Goal: Transaction & Acquisition: Purchase product/service

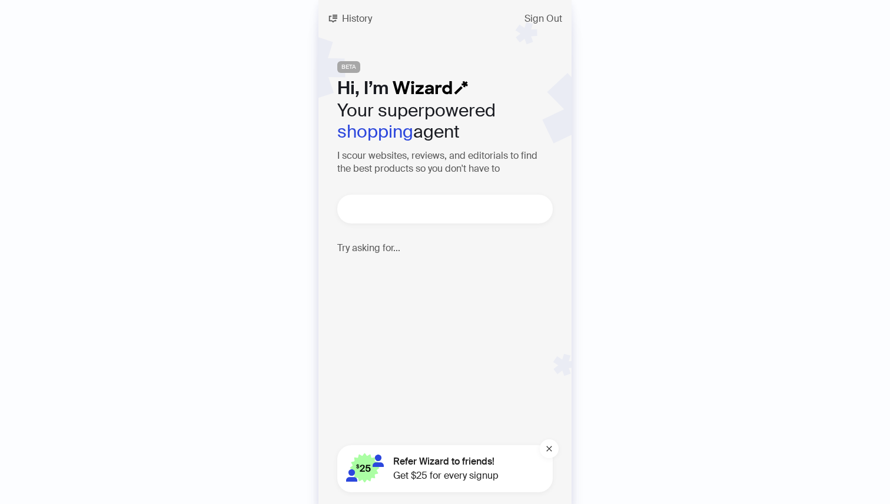
click at [490, 209] on textarea at bounding box center [450, 209] width 206 height 15
type textarea "**********"
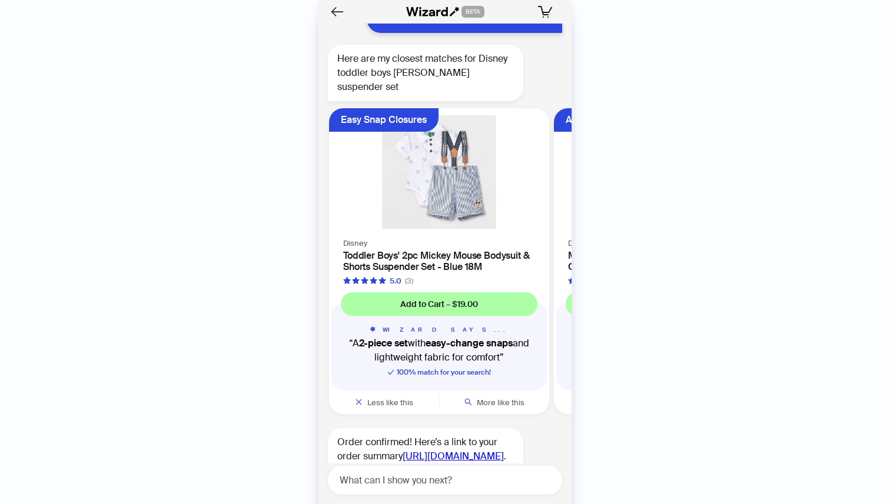
scroll to position [10722, 0]
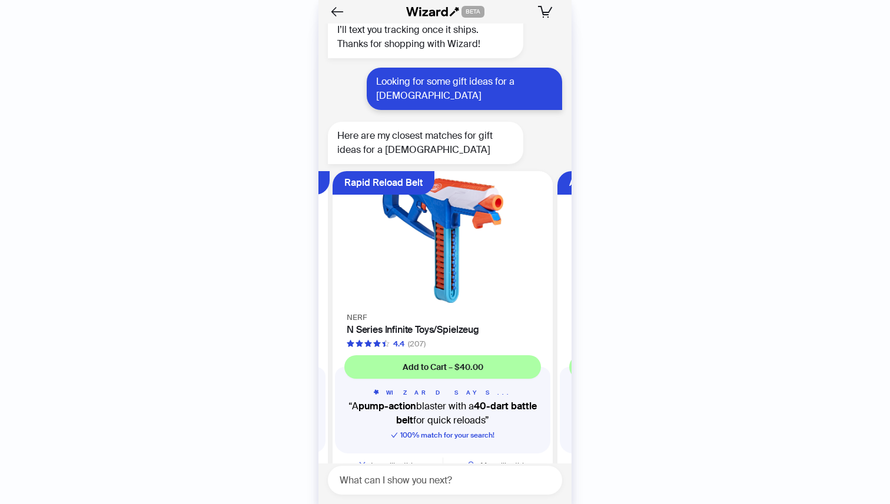
scroll to position [0, 222]
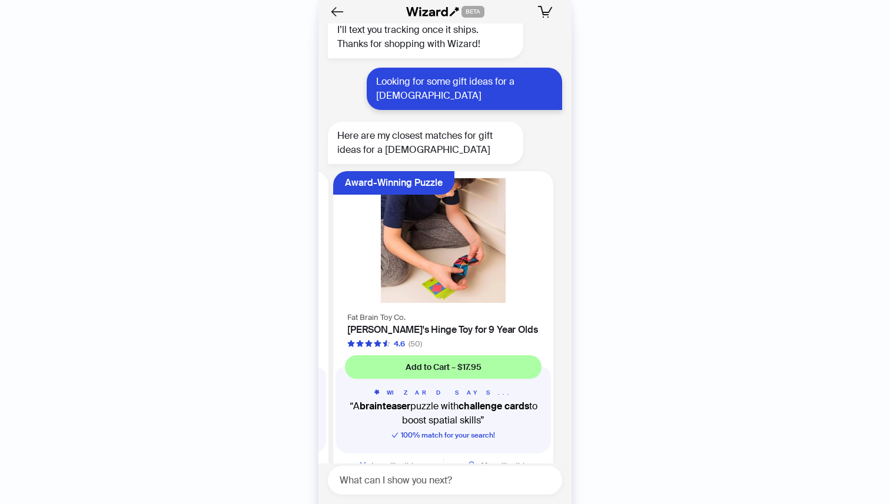
scroll to position [0, 447]
click at [427, 250] on img at bounding box center [442, 240] width 206 height 125
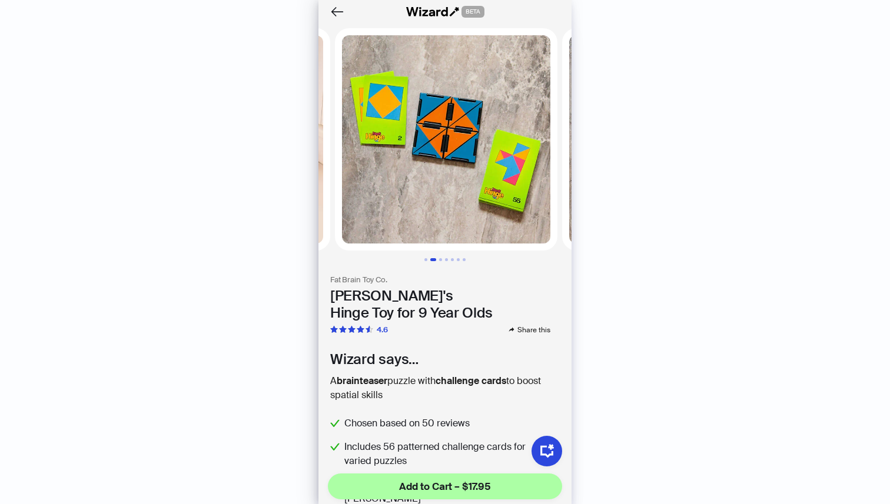
scroll to position [0, 227]
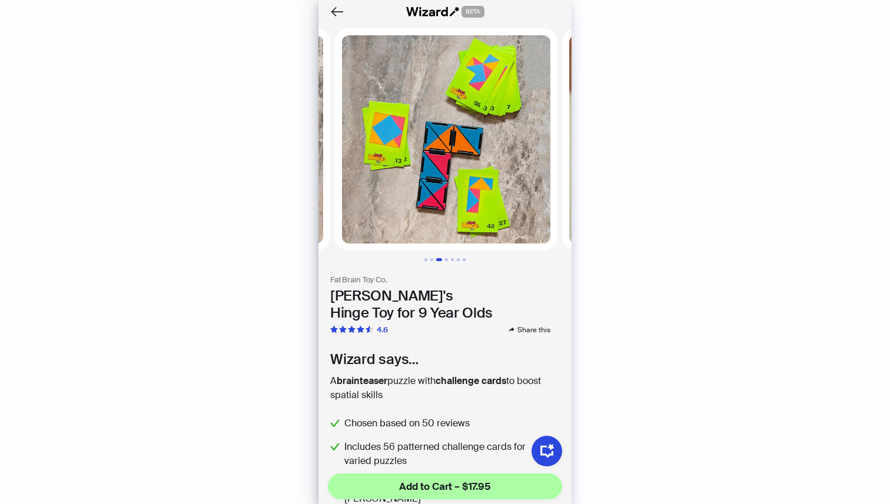
scroll to position [0, 454]
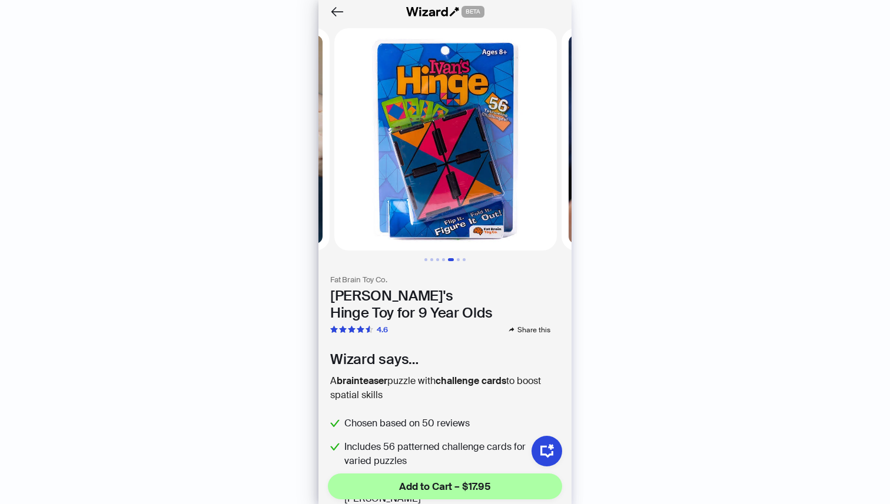
scroll to position [0, 908]
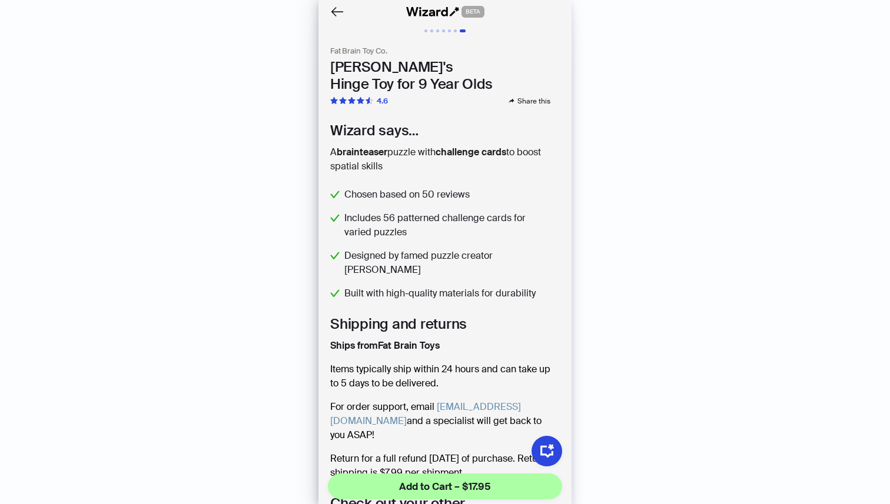
scroll to position [205, 0]
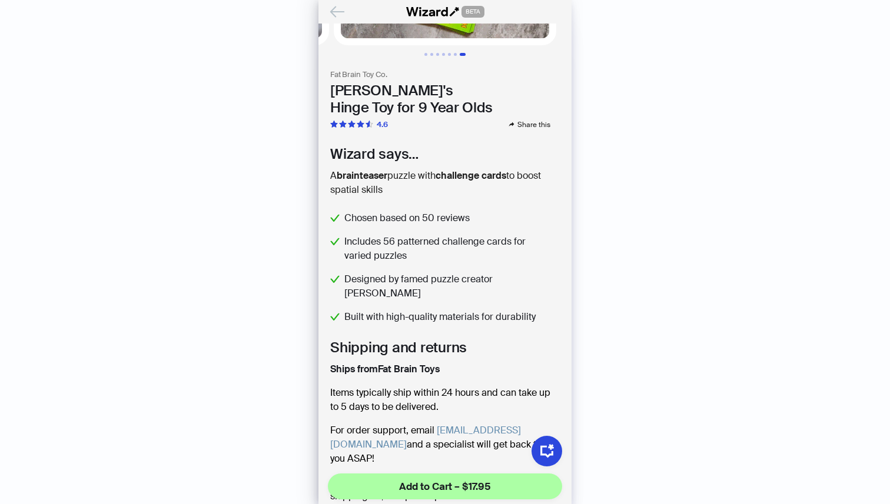
click at [337, 11] on icon "Back" at bounding box center [337, 12] width 20 height 20
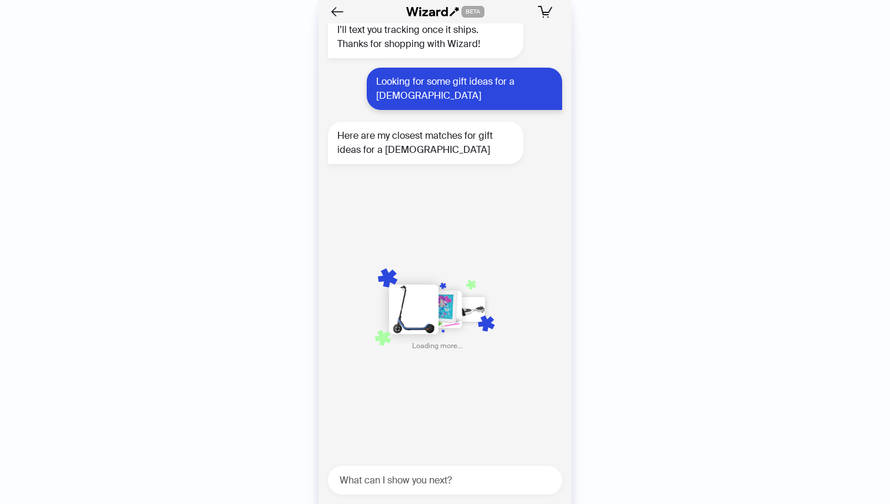
scroll to position [0, 671]
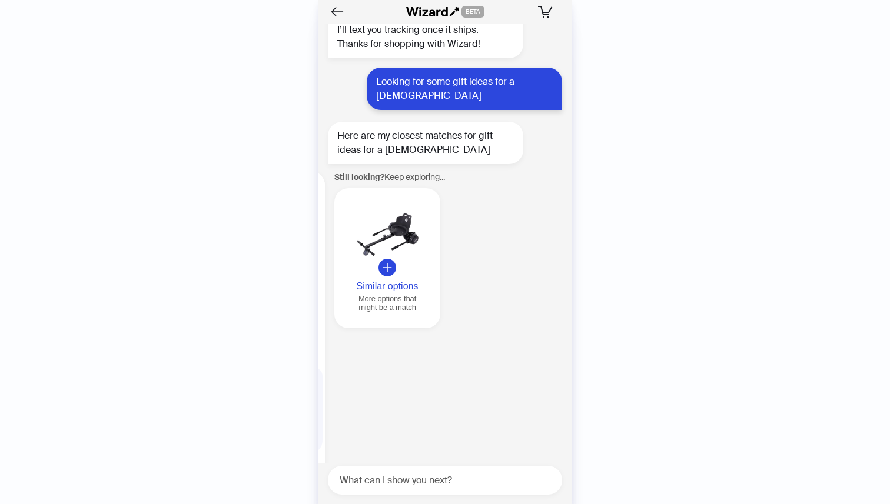
scroll to position [0, 1349]
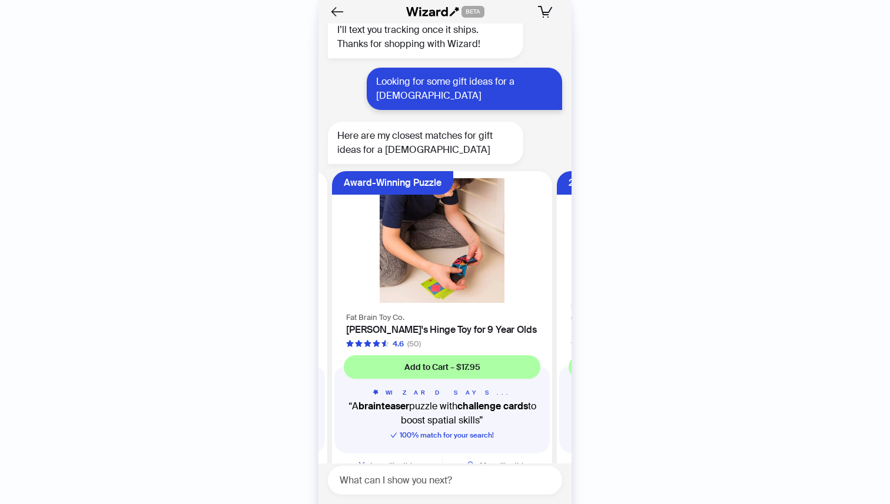
scroll to position [0, 447]
click at [507, 461] on span "More like this" at bounding box center [504, 466] width 48 height 10
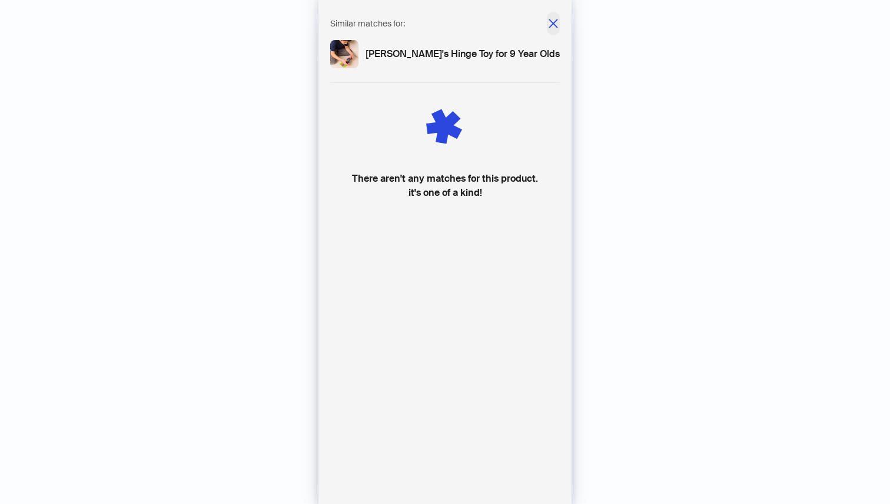
click at [551, 19] on icon "close" at bounding box center [553, 24] width 12 height 12
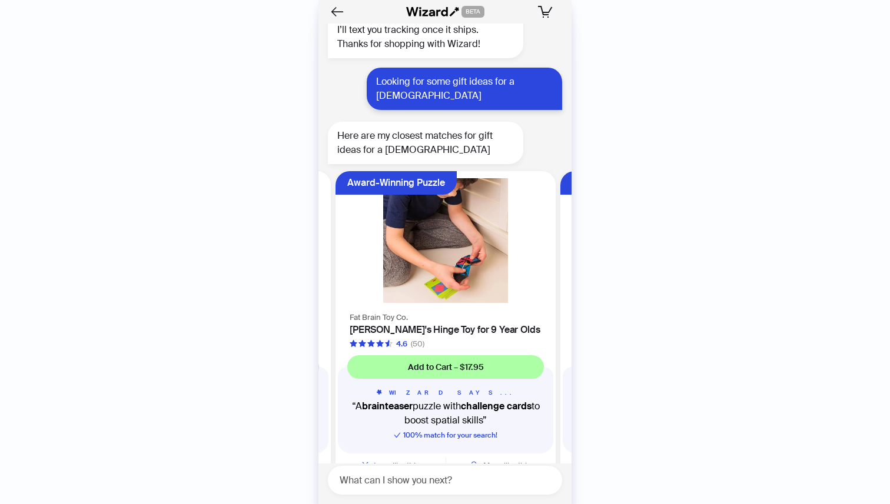
scroll to position [0, 447]
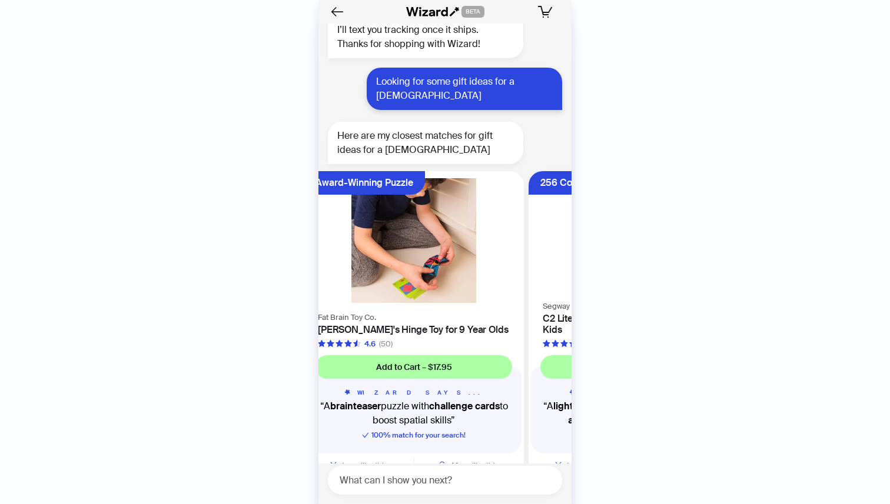
drag, startPoint x: 483, startPoint y: 289, endPoint x: 464, endPoint y: 281, distance: 20.8
click at [464, 310] on div "Fat Brain Toy Co. [PERSON_NAME]'s Hinge Toy for 9 Year Olds 4.6 (50)" at bounding box center [414, 329] width 220 height 39
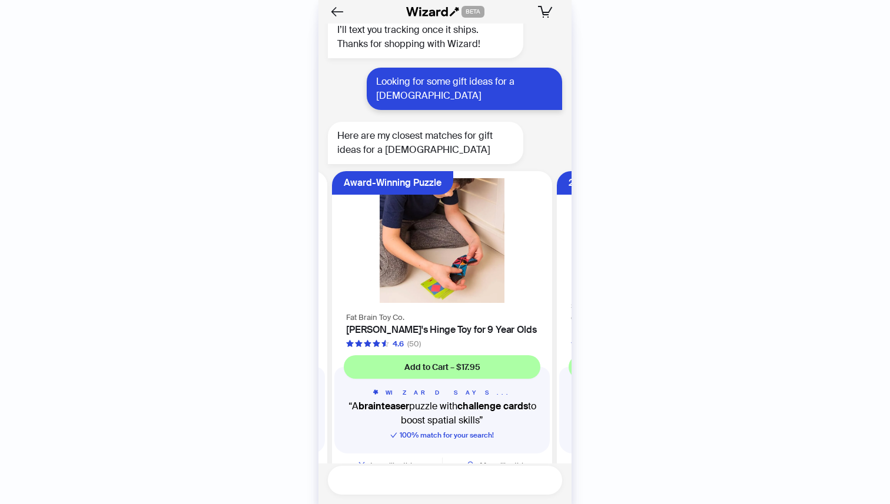
click at [415, 475] on textarea at bounding box center [449, 480] width 225 height 15
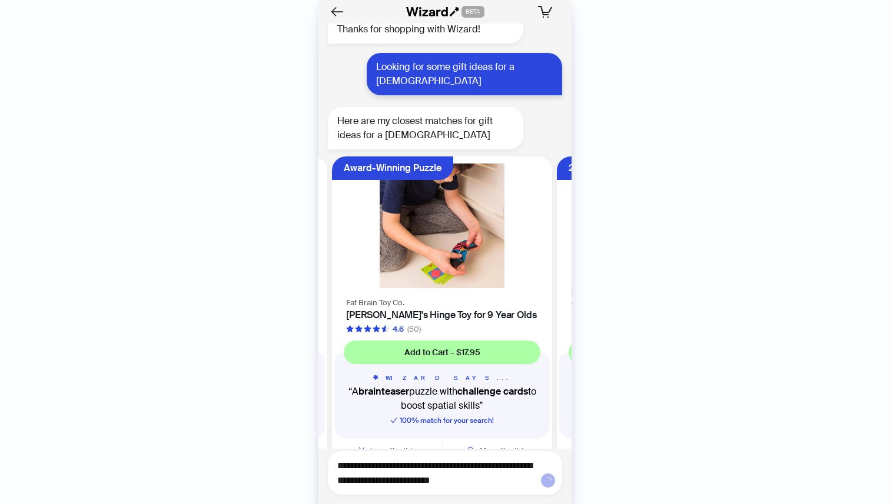
type textarea "**********"
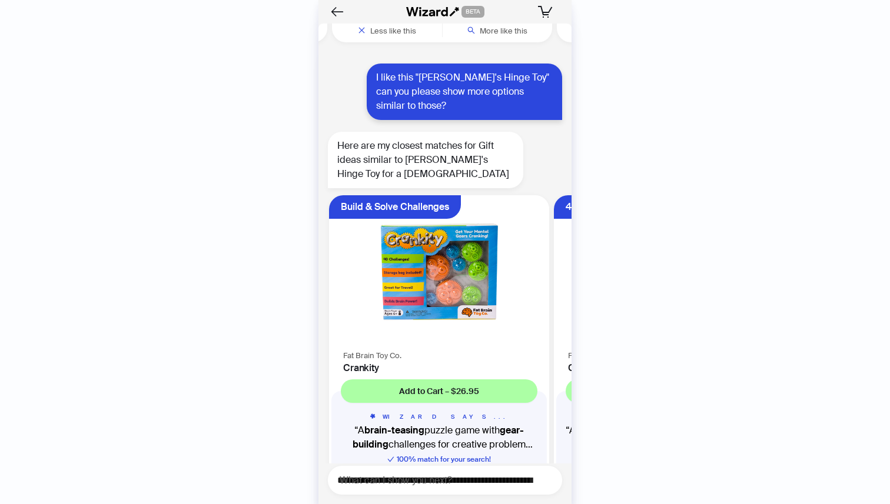
scroll to position [11171, 0]
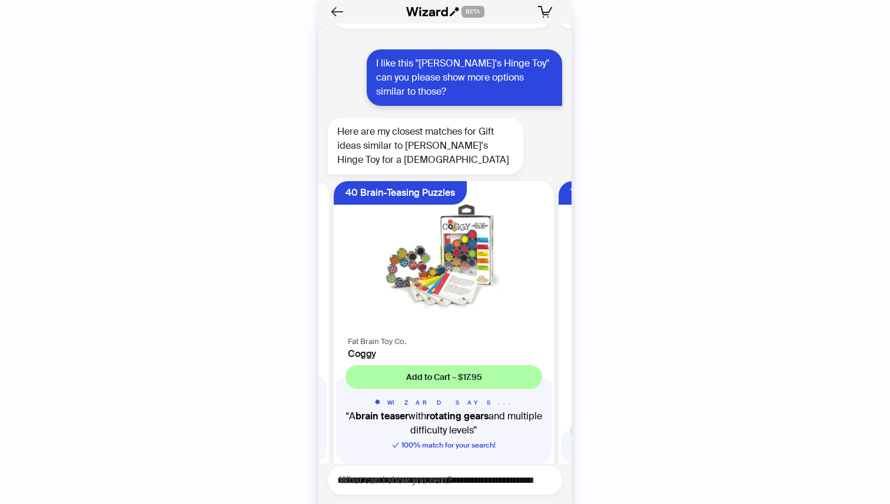
scroll to position [0, 222]
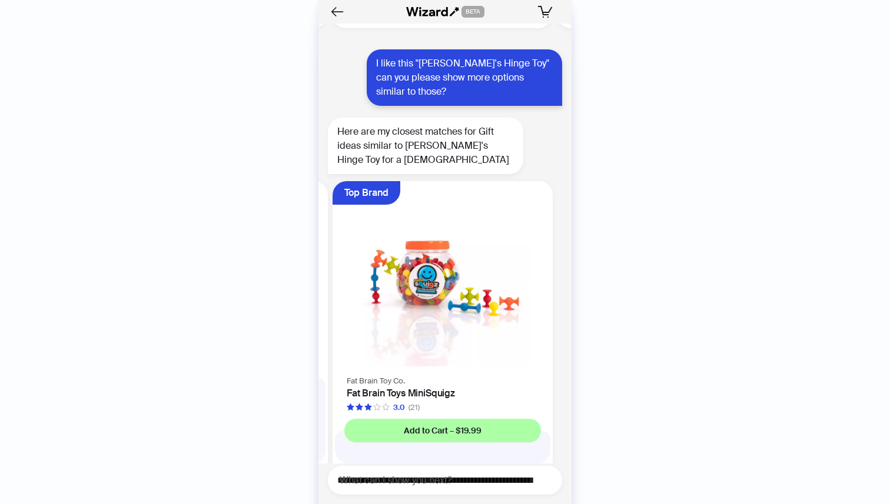
scroll to position [0, 447]
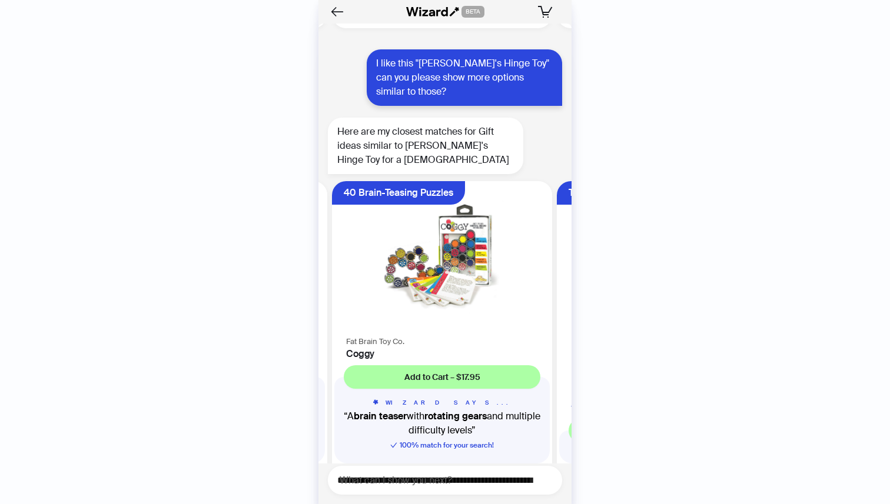
scroll to position [0, 222]
click at [473, 238] on img at bounding box center [442, 257] width 206 height 139
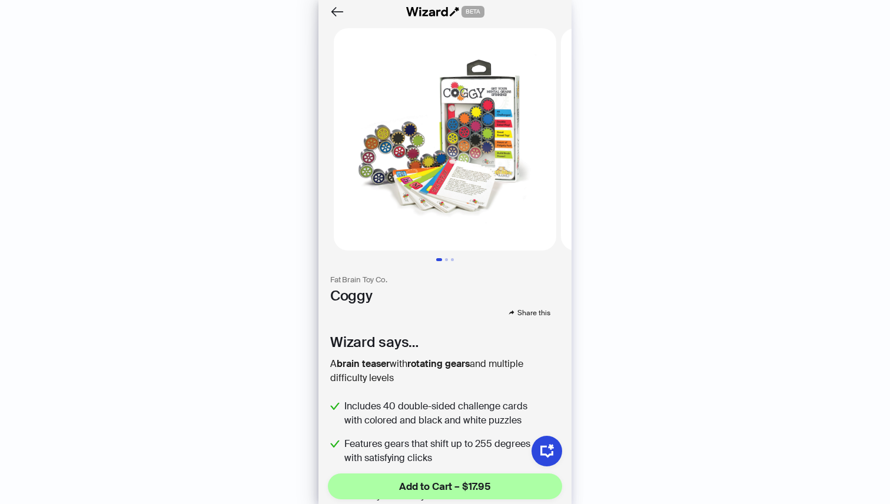
click at [468, 168] on img at bounding box center [445, 139] width 222 height 222
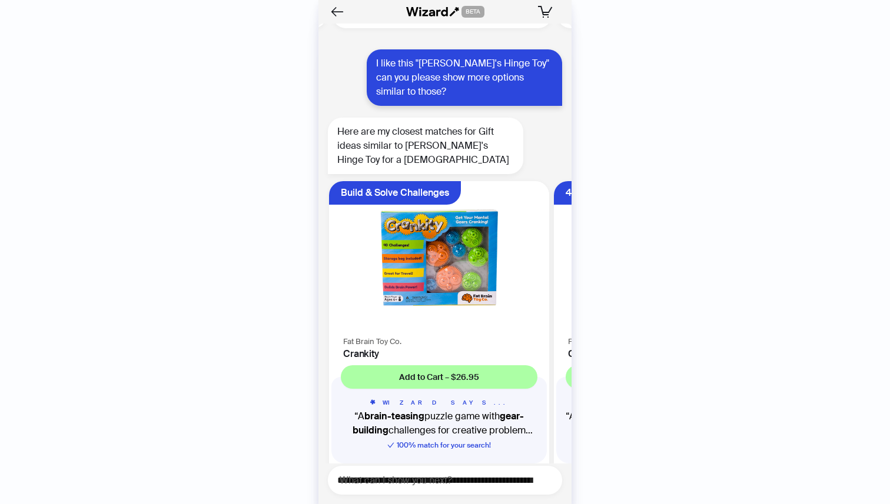
click at [454, 216] on img at bounding box center [439, 257] width 206 height 139
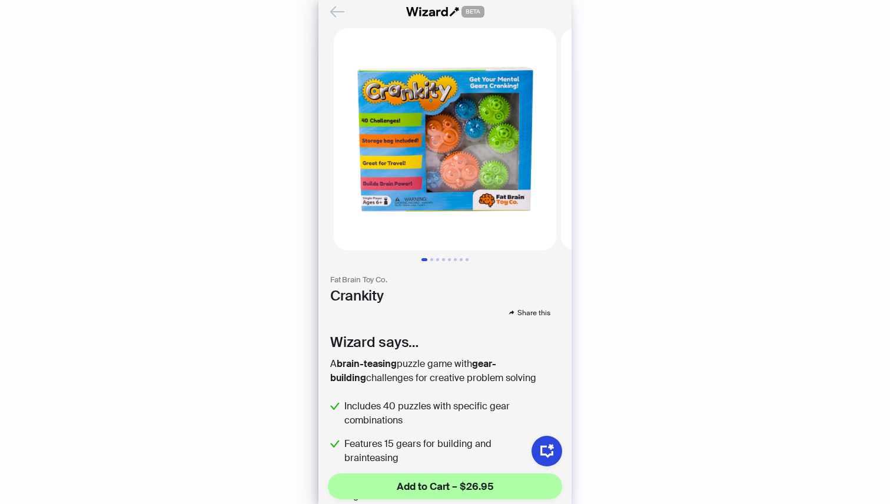
click at [338, 11] on icon "Back" at bounding box center [337, 12] width 20 height 20
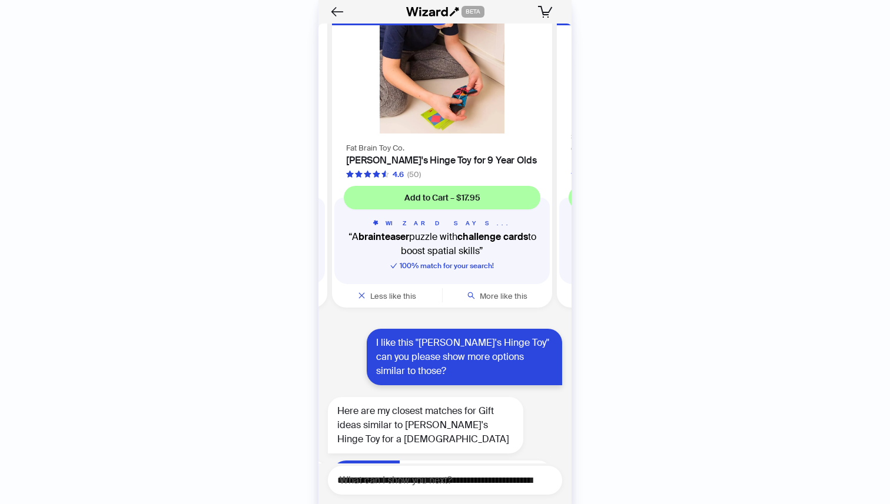
scroll to position [10817, 0]
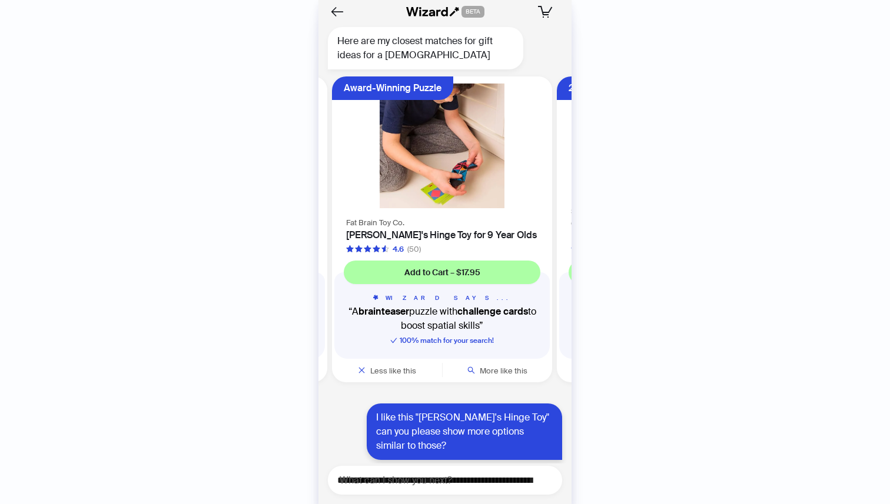
click at [445, 112] on img at bounding box center [442, 146] width 206 height 125
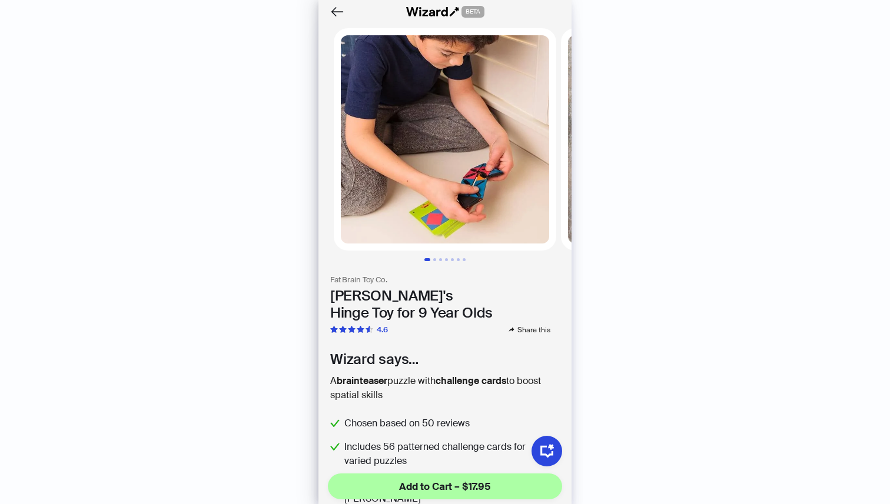
click at [465, 153] on img at bounding box center [445, 139] width 222 height 222
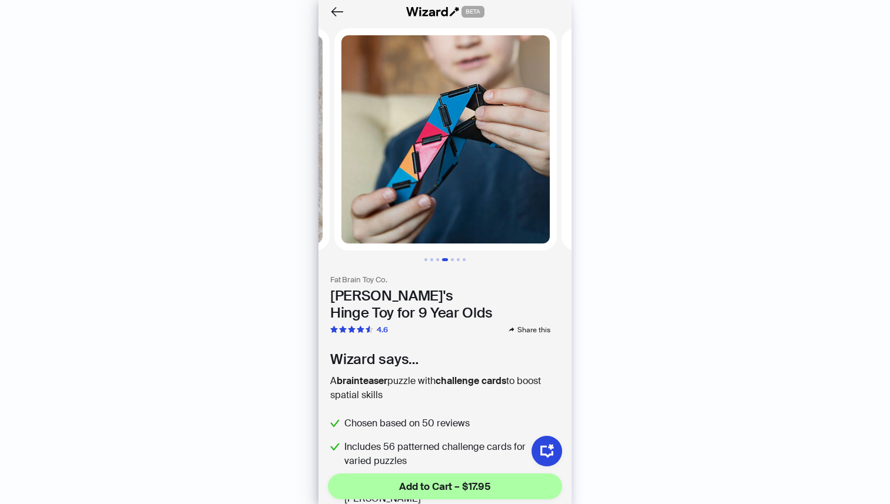
scroll to position [0, 681]
click at [465, 153] on img at bounding box center [445, 139] width 222 height 222
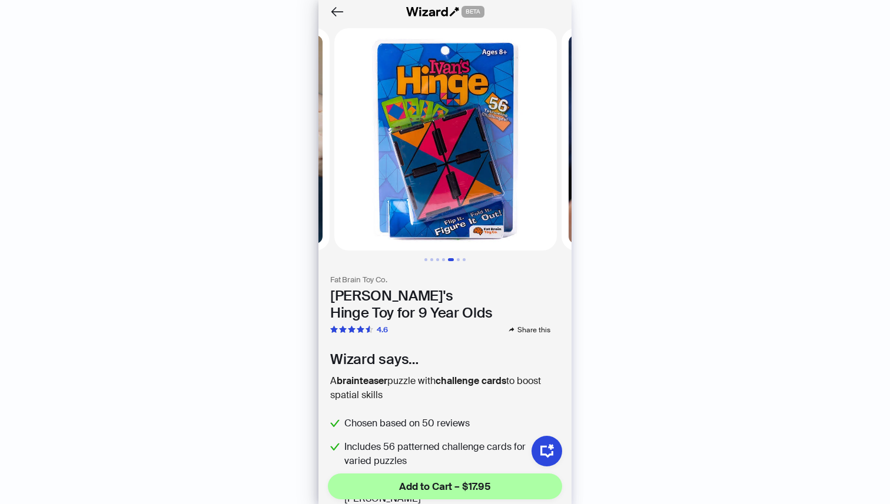
scroll to position [0, 908]
click at [461, 169] on img at bounding box center [445, 139] width 222 height 222
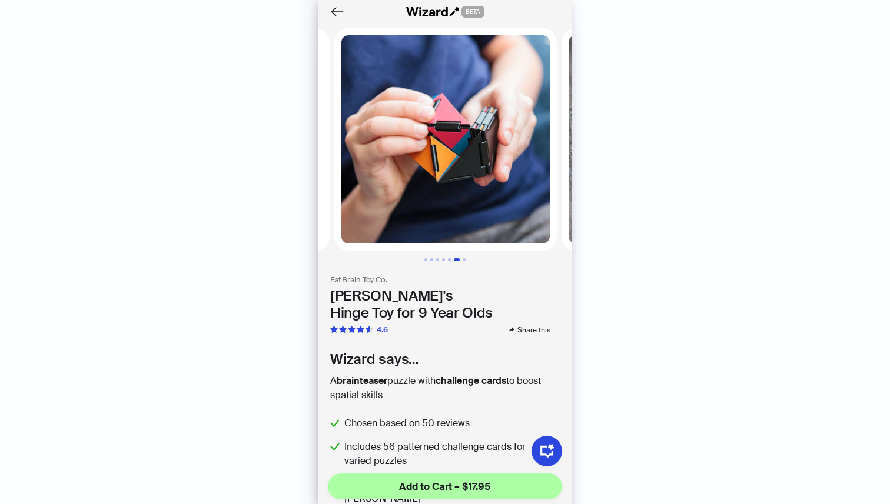
scroll to position [0, 1136]
click at [482, 160] on img at bounding box center [445, 139] width 222 height 222
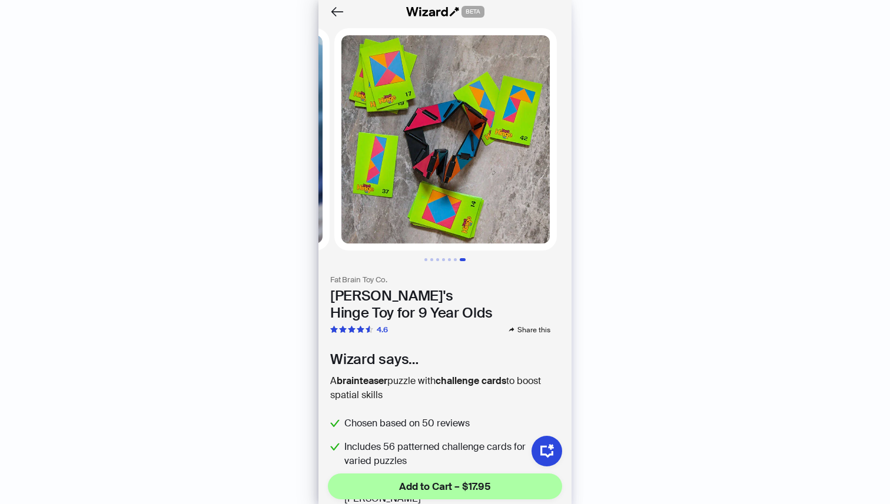
scroll to position [0, 1363]
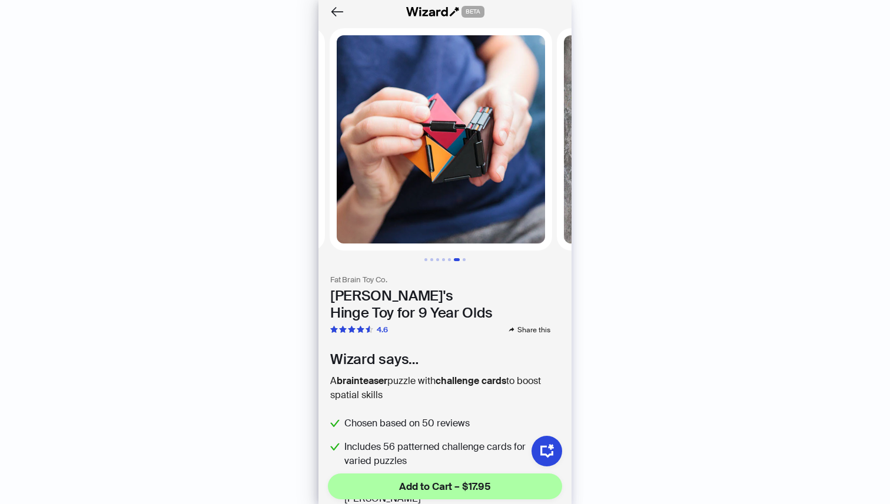
scroll to position [0, 1136]
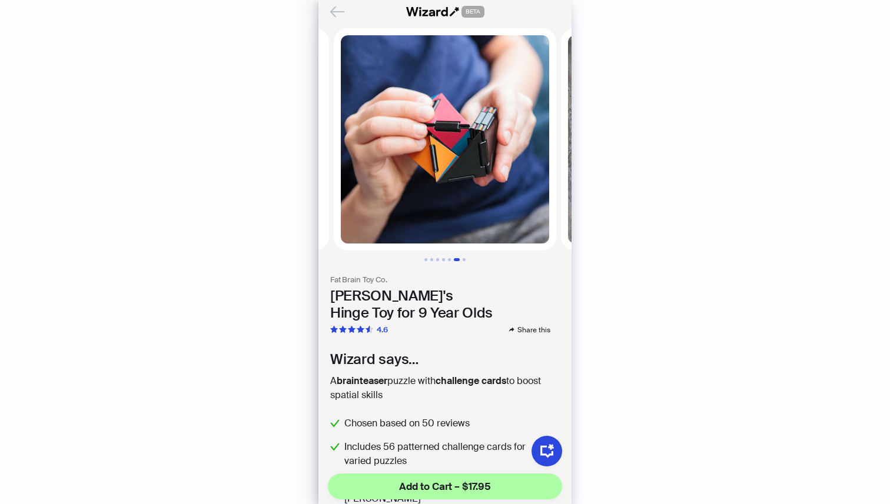
click at [332, 9] on icon "Back" at bounding box center [337, 11] width 13 height 10
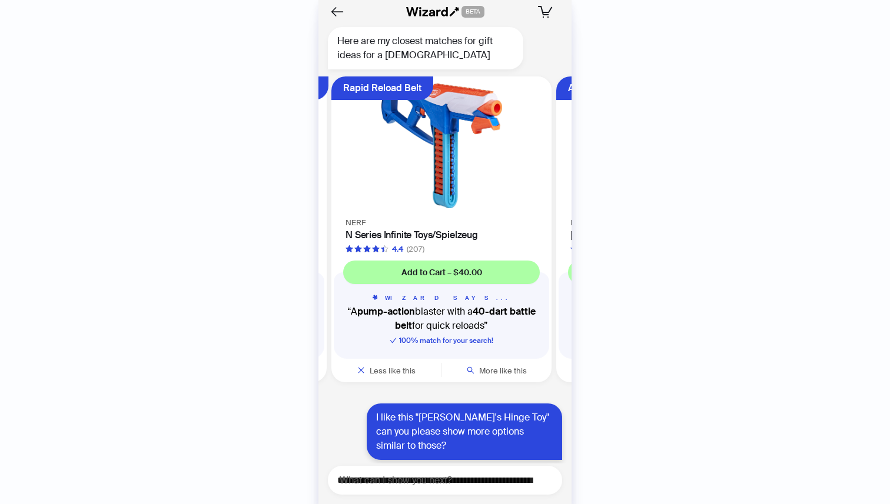
scroll to position [0, 222]
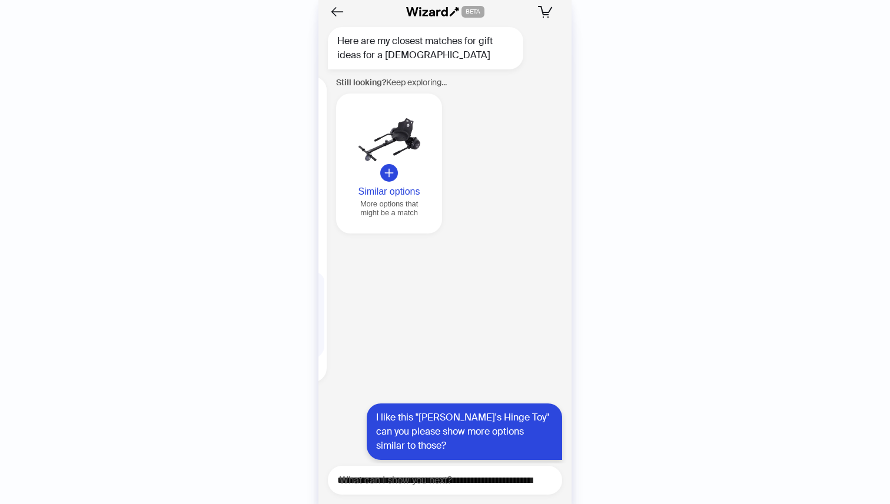
scroll to position [0, 1349]
click at [367, 141] on button "Similar options More options that might be a match" at bounding box center [387, 164] width 106 height 140
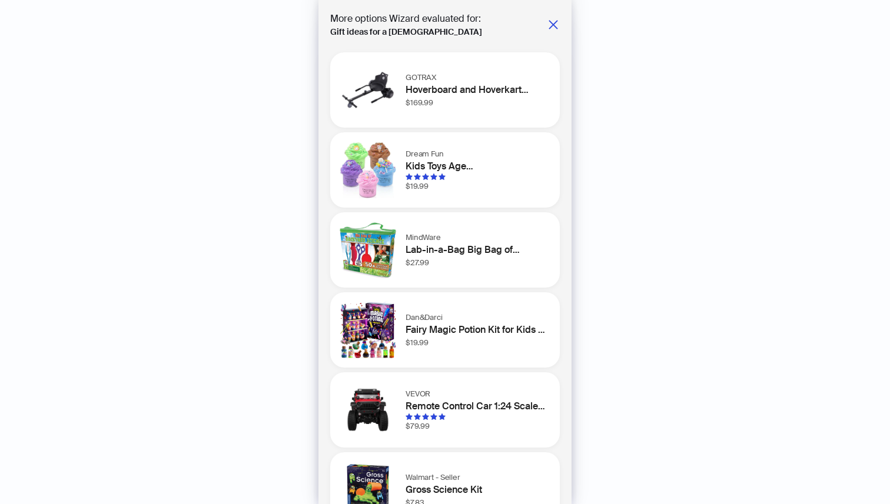
scroll to position [35, 0]
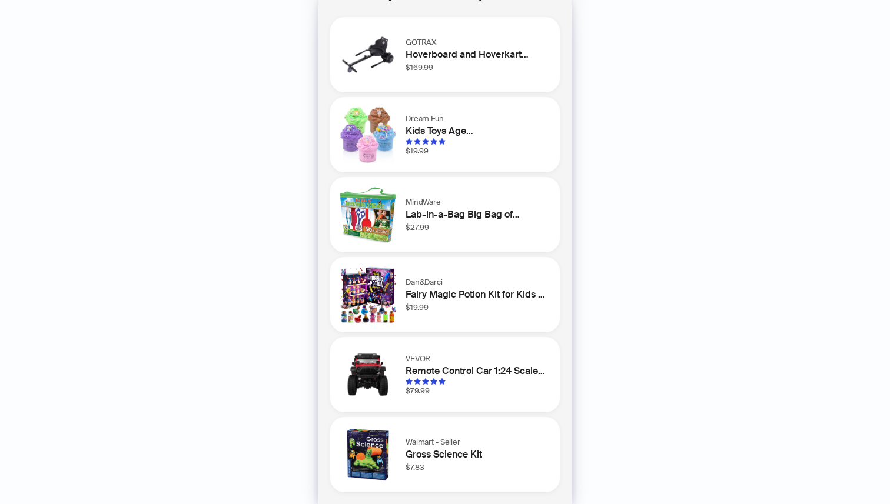
click at [368, 220] on img at bounding box center [367, 215] width 56 height 56
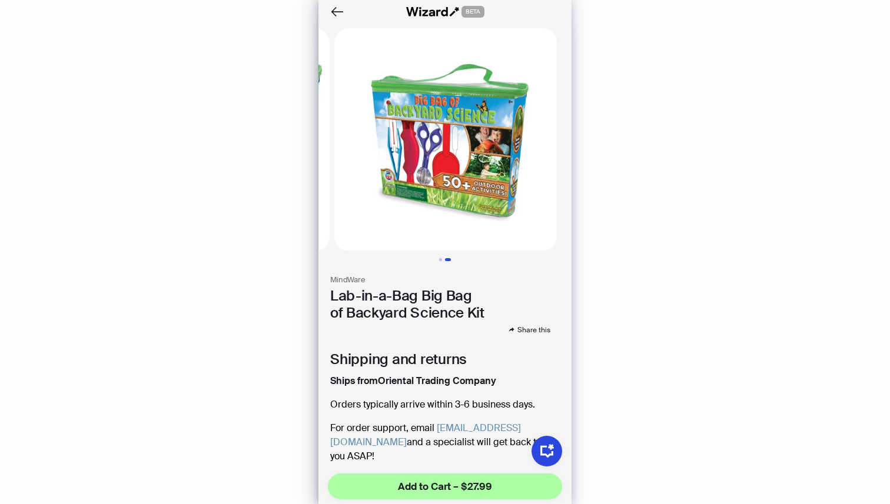
scroll to position [0, 227]
click at [460, 164] on img at bounding box center [445, 139] width 222 height 222
click at [342, 16] on icon "Back" at bounding box center [337, 12] width 20 height 20
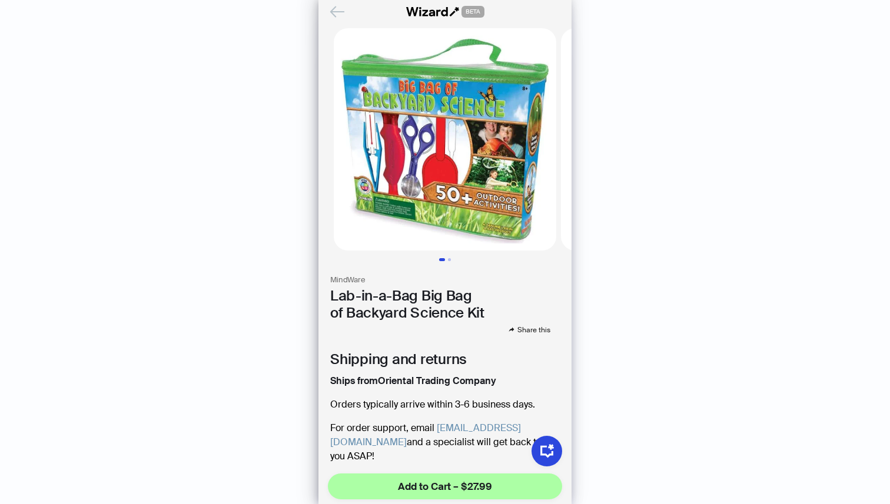
click at [339, 18] on icon "Back" at bounding box center [337, 12] width 20 height 20
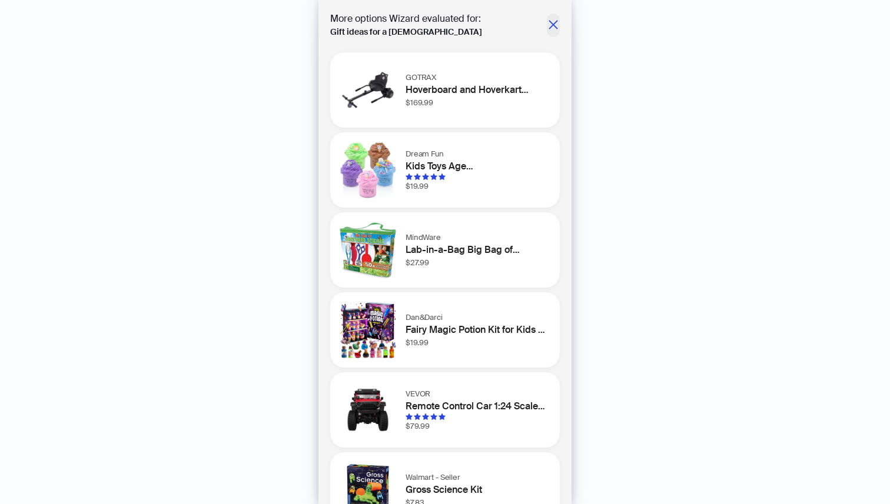
click at [556, 21] on icon "close" at bounding box center [552, 24] width 9 height 9
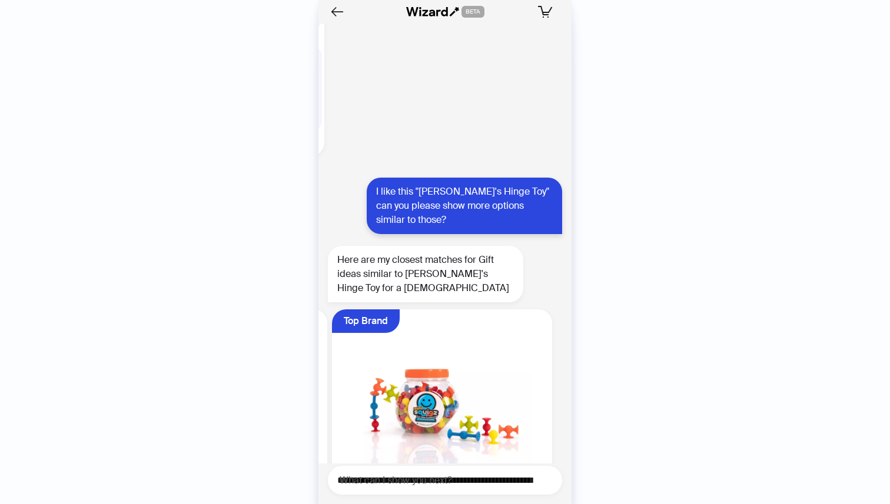
scroll to position [11171, 0]
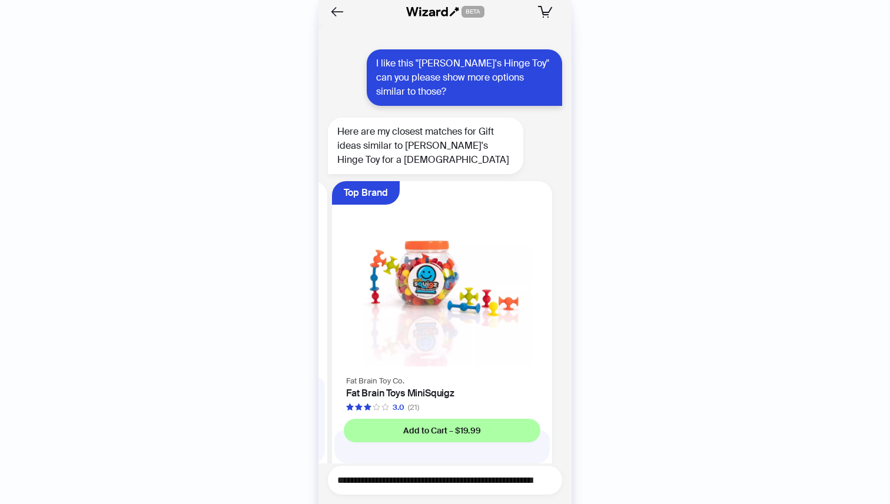
click at [463, 475] on textarea "**********" at bounding box center [449, 480] width 225 height 15
type textarea "**********"
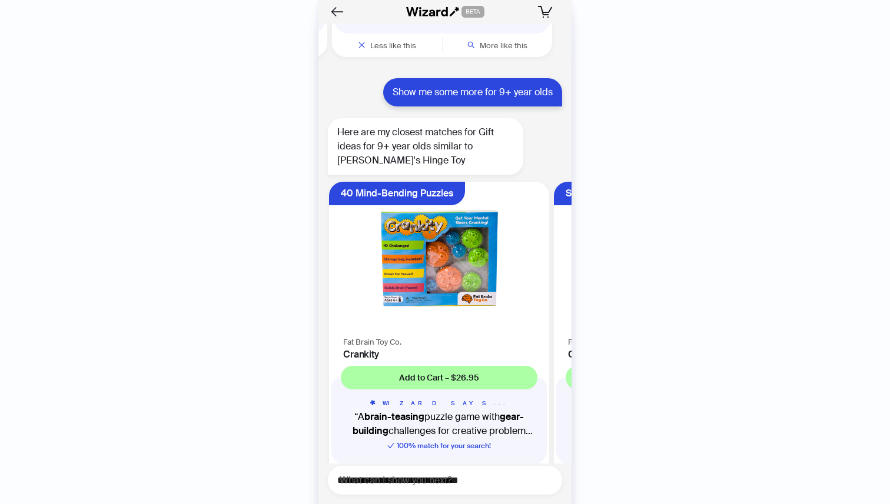
scroll to position [11602, 0]
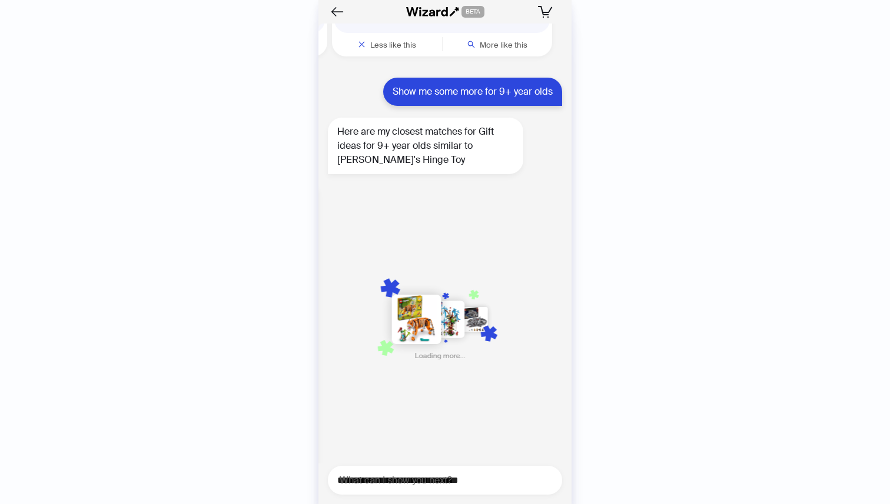
scroll to position [0, 684]
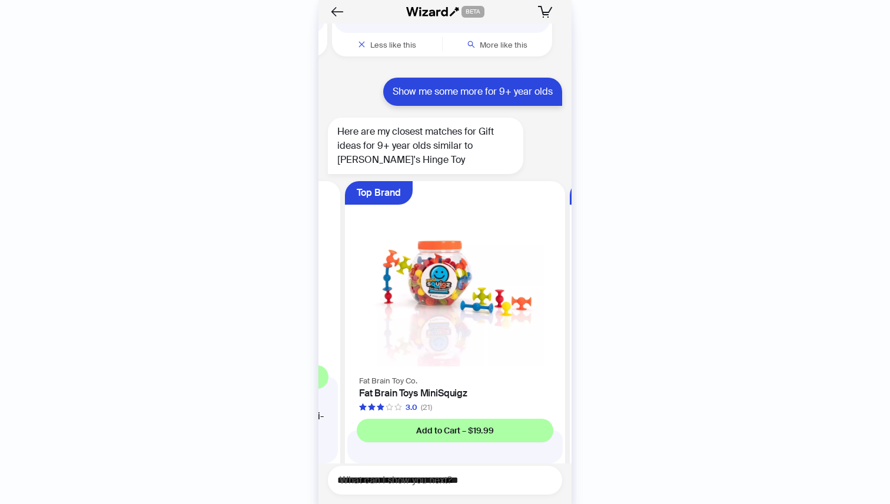
scroll to position [0, 307]
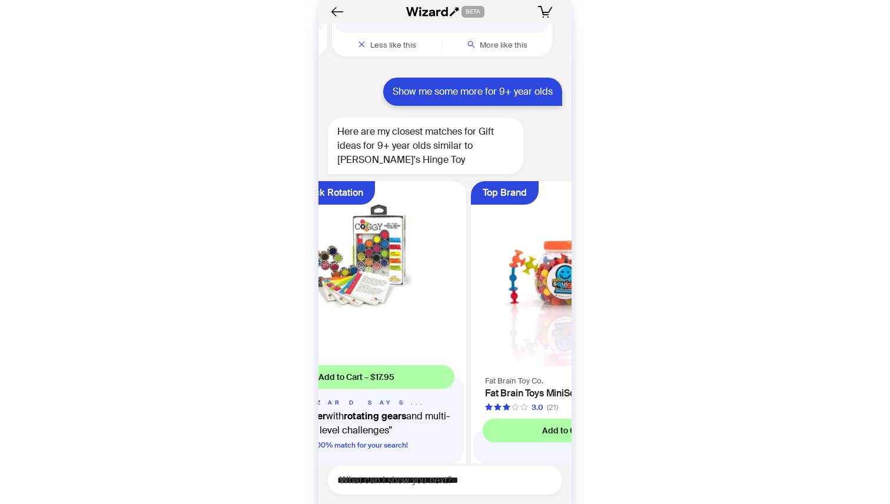
scroll to position [11602, 0]
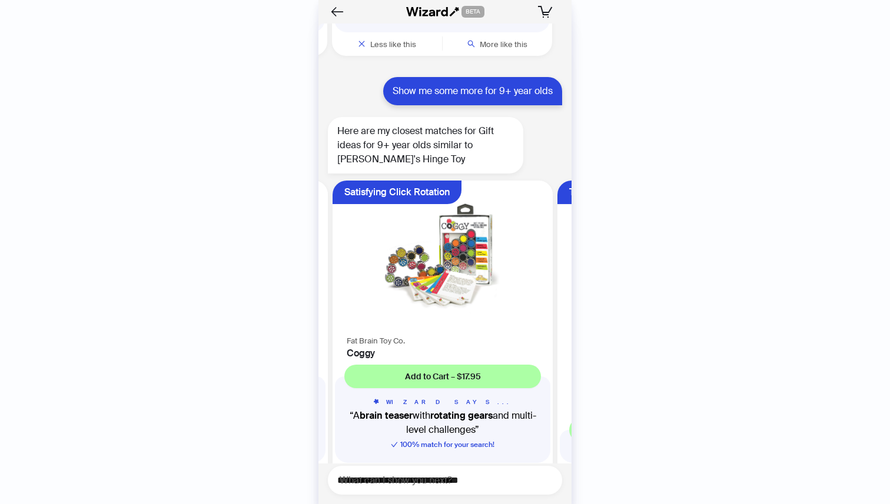
scroll to position [0, 222]
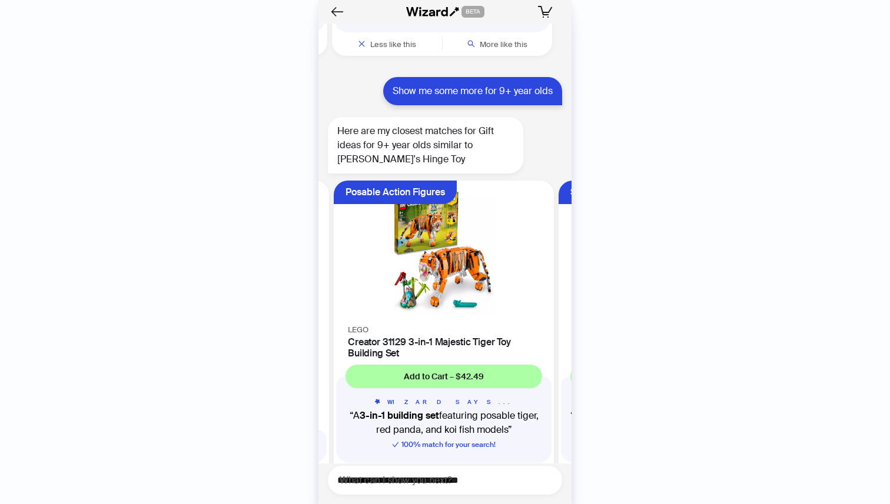
scroll to position [0, 671]
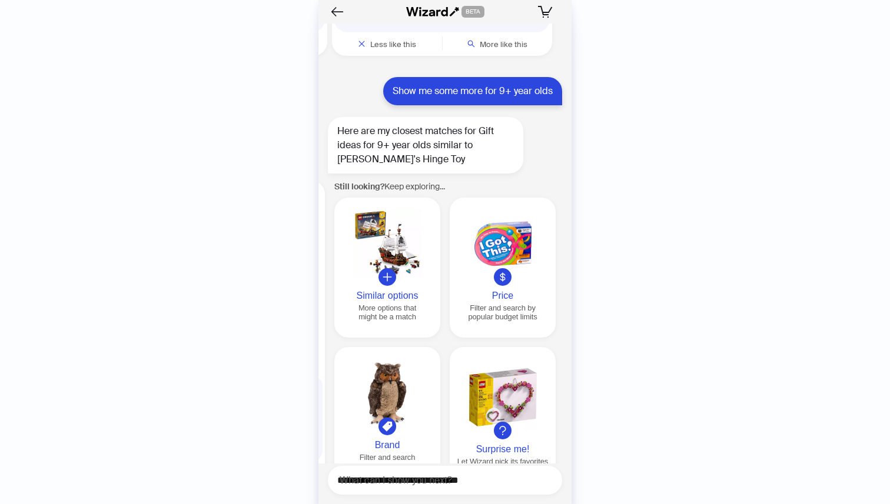
scroll to position [0, 1349]
click at [507, 268] on div at bounding box center [502, 277] width 18 height 18
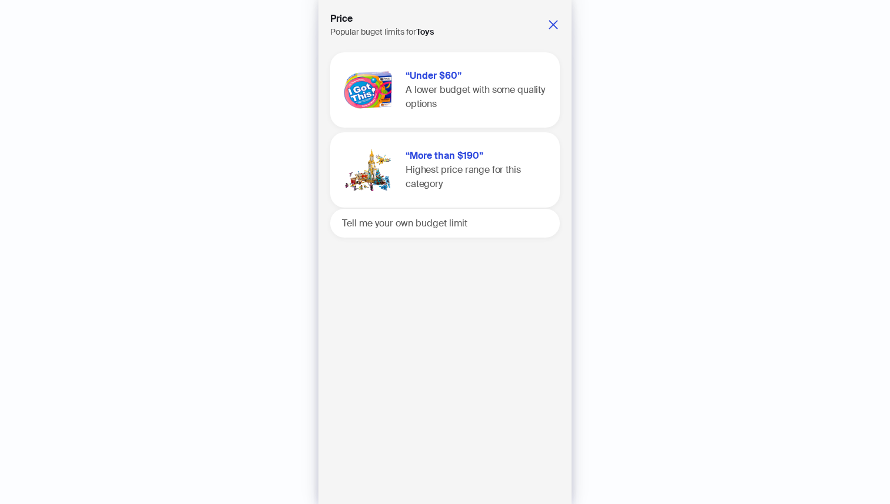
click at [465, 96] on span "A lower budget with some quality options" at bounding box center [474, 97] width 139 height 26
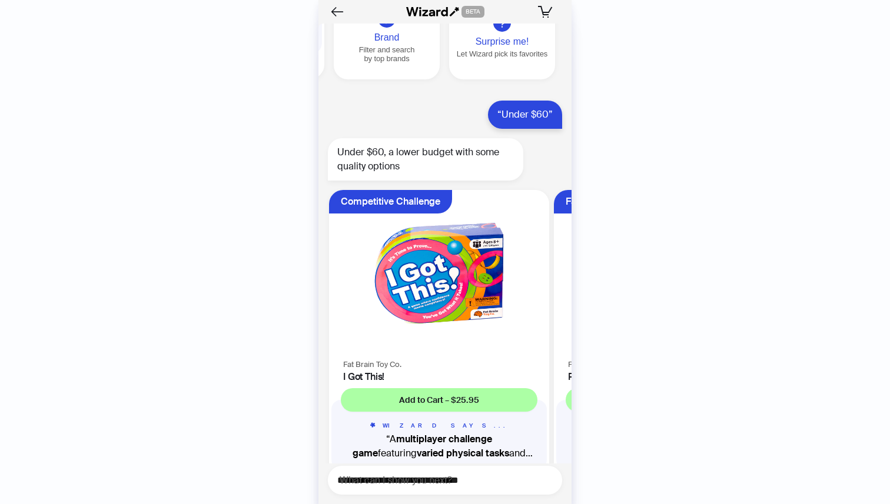
scroll to position [12019, 0]
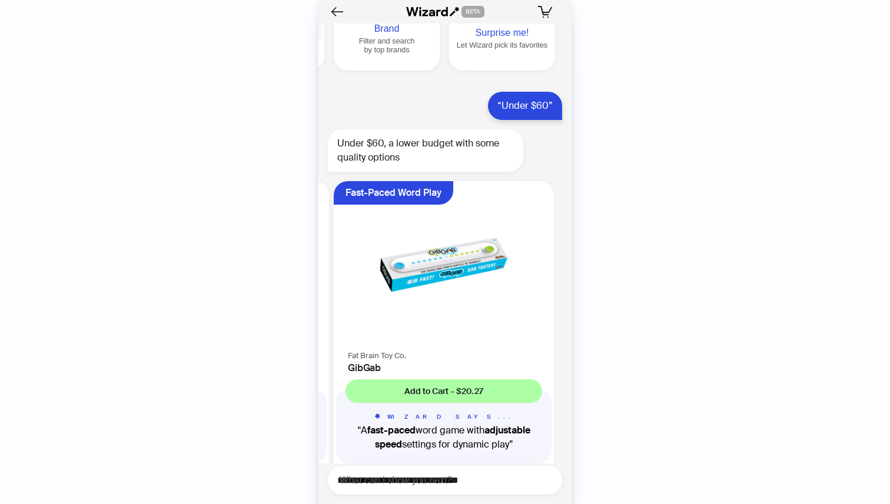
scroll to position [0, 447]
click at [442, 223] on img at bounding box center [442, 264] width 206 height 153
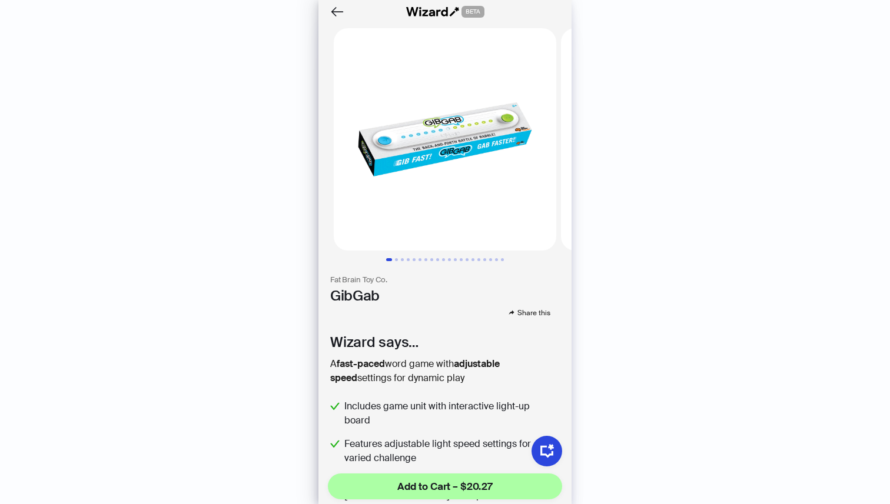
click at [427, 156] on img at bounding box center [445, 139] width 222 height 222
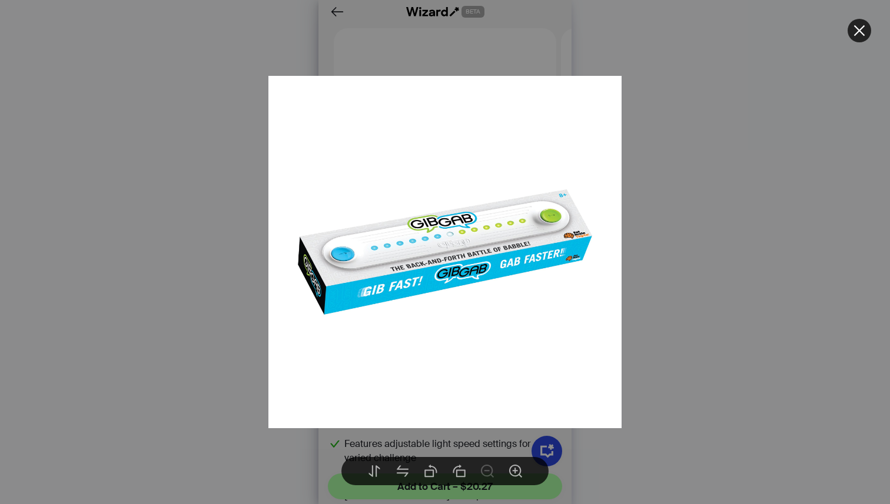
click at [700, 254] on div at bounding box center [445, 252] width 890 height 504
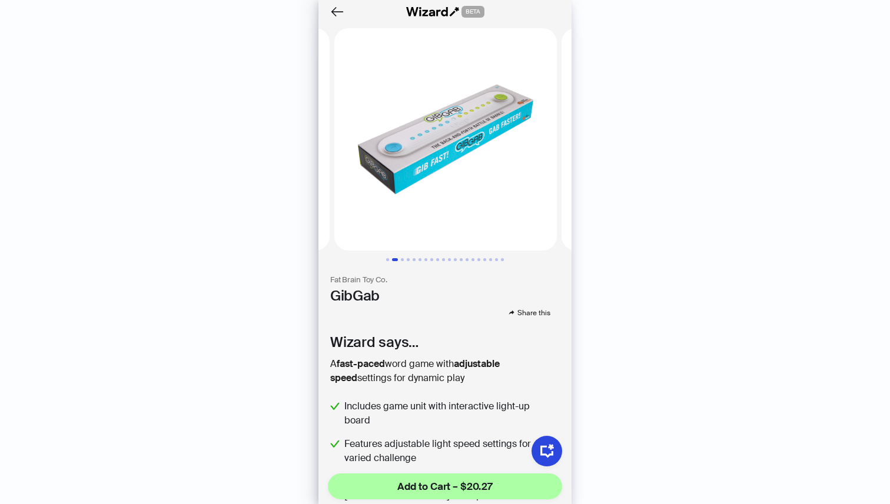
scroll to position [0, 227]
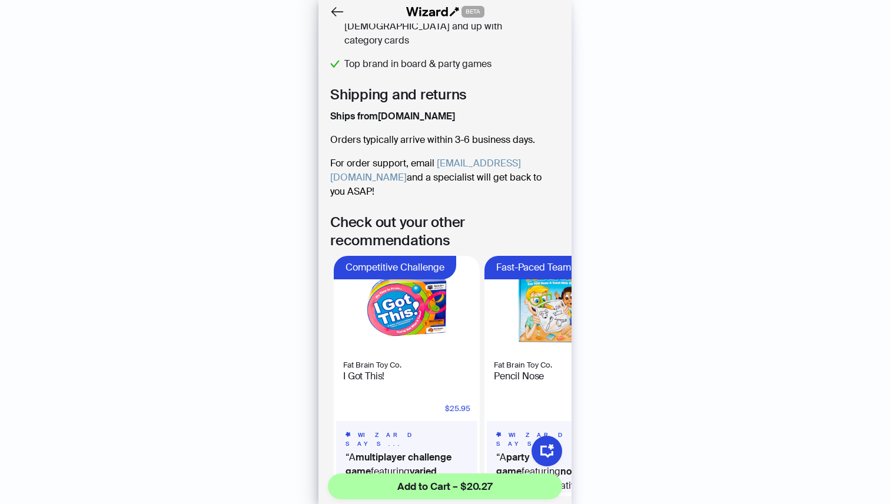
scroll to position [534, 0]
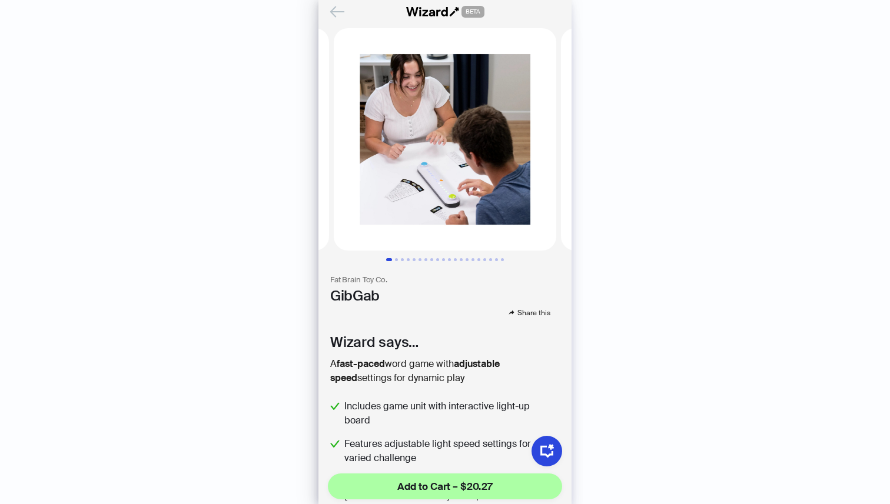
click at [338, 9] on icon "Back" at bounding box center [337, 12] width 20 height 20
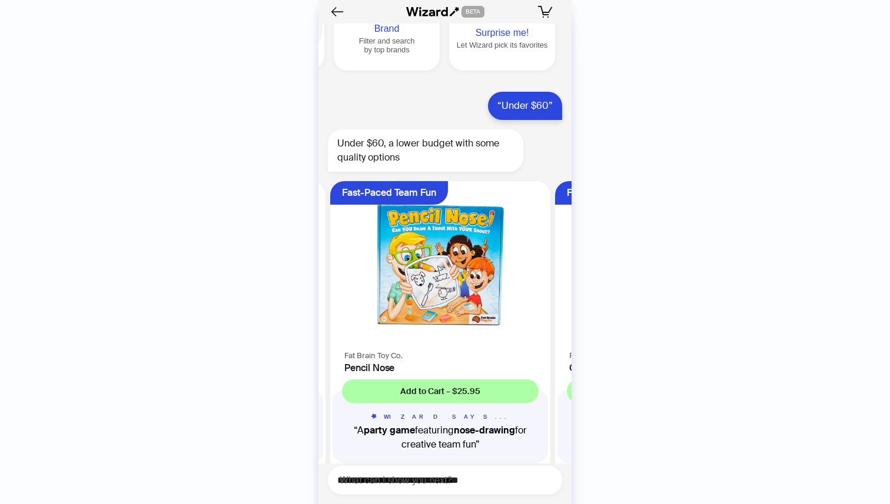
scroll to position [0, 222]
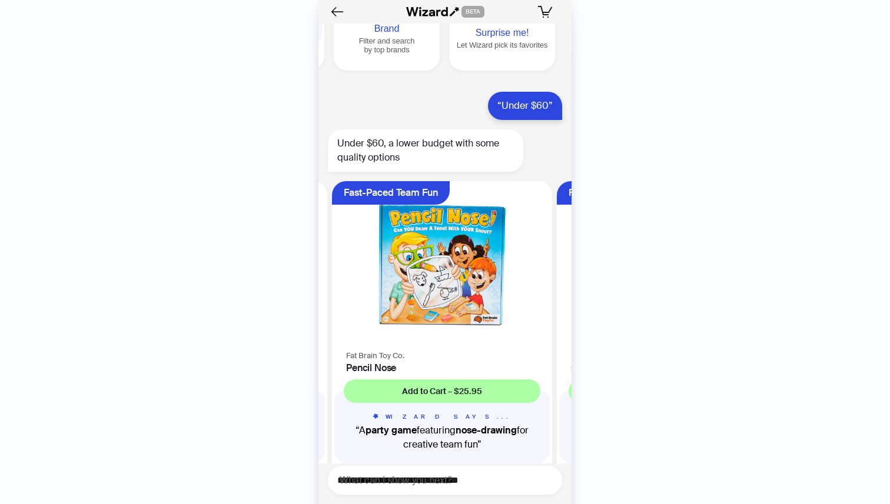
click at [434, 209] on img at bounding box center [442, 264] width 206 height 153
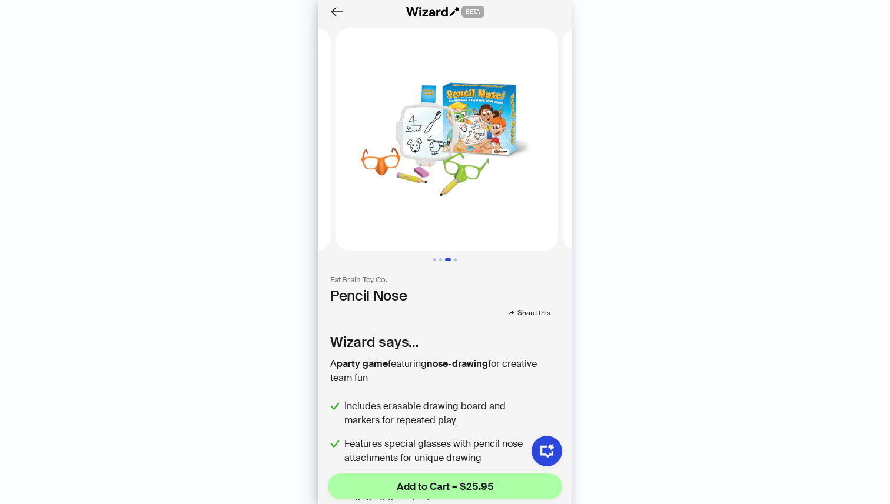
scroll to position [0, 454]
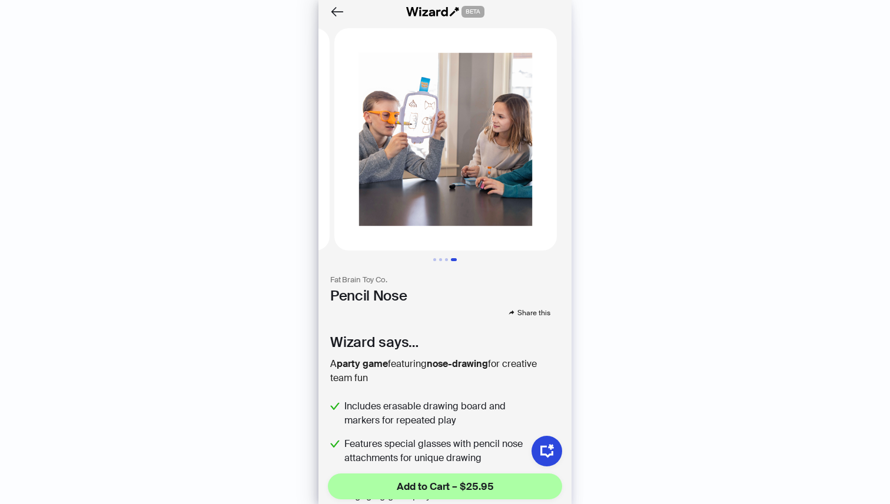
scroll to position [0, 681]
click at [335, 12] on icon "Back" at bounding box center [337, 11] width 13 height 10
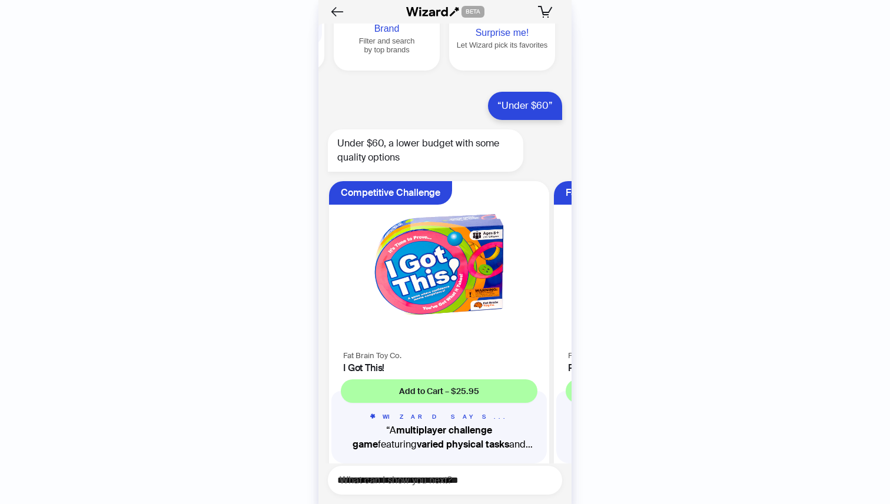
click at [411, 212] on img at bounding box center [439, 264] width 206 height 153
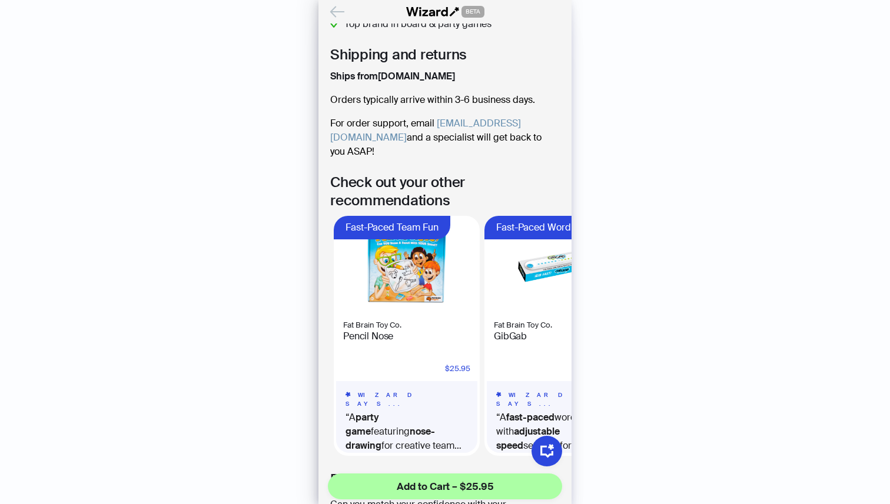
scroll to position [57, 0]
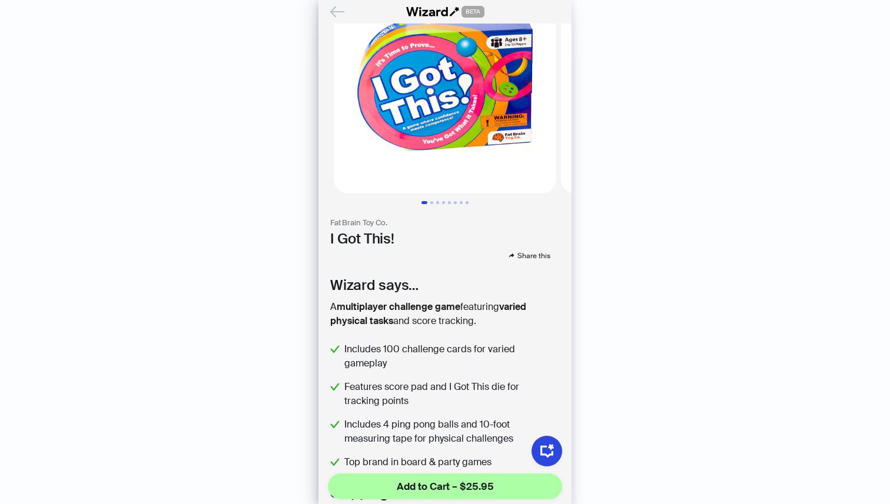
click at [334, 12] on icon "Back" at bounding box center [337, 11] width 13 height 10
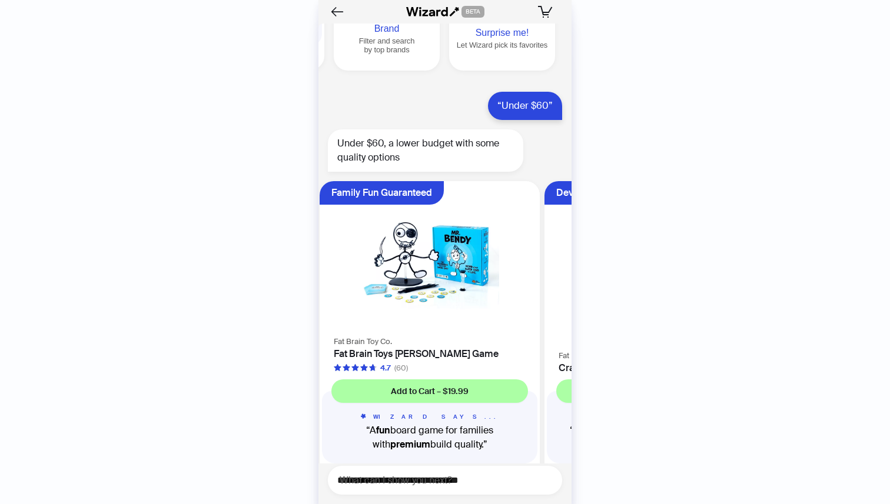
scroll to position [0, 671]
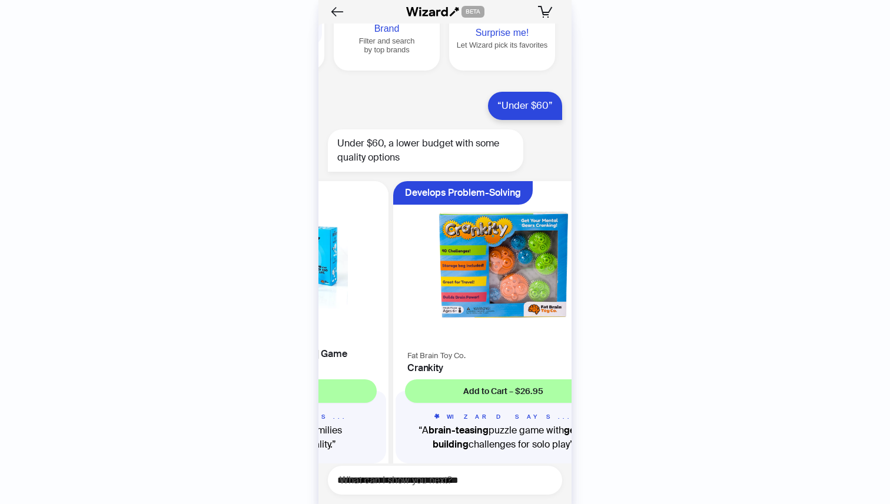
scroll to position [12019, 0]
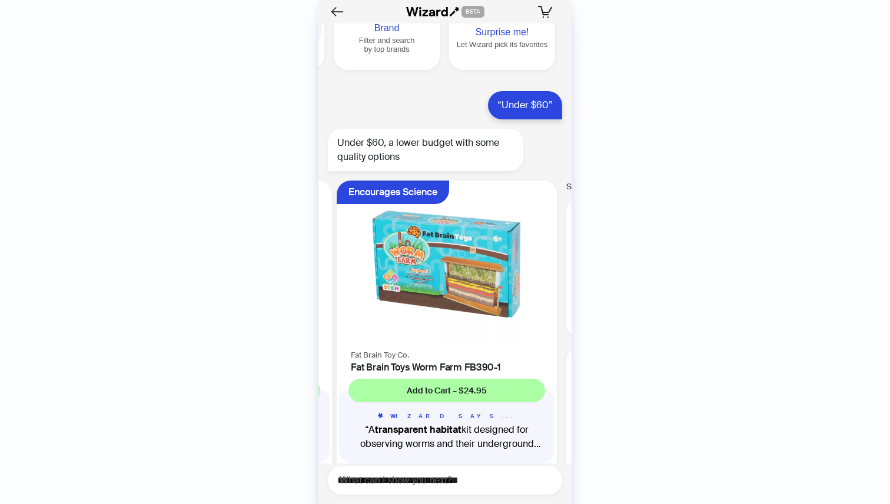
scroll to position [0, 1121]
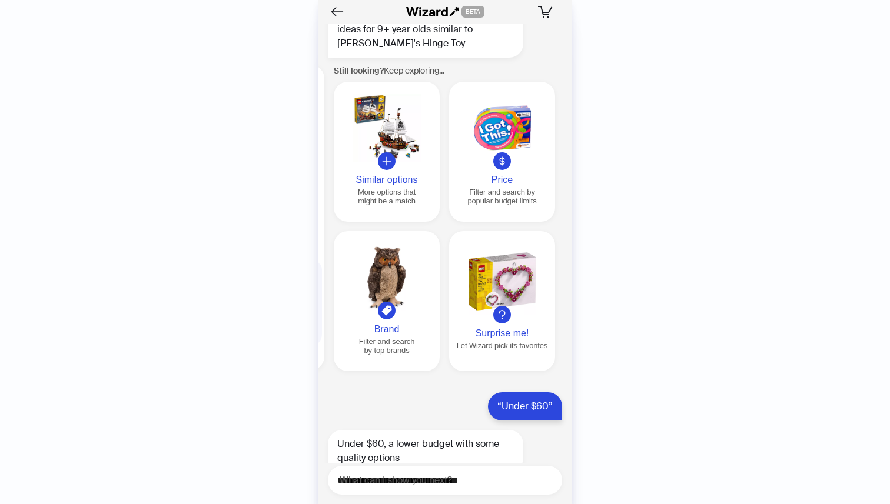
scroll to position [11688, 0]
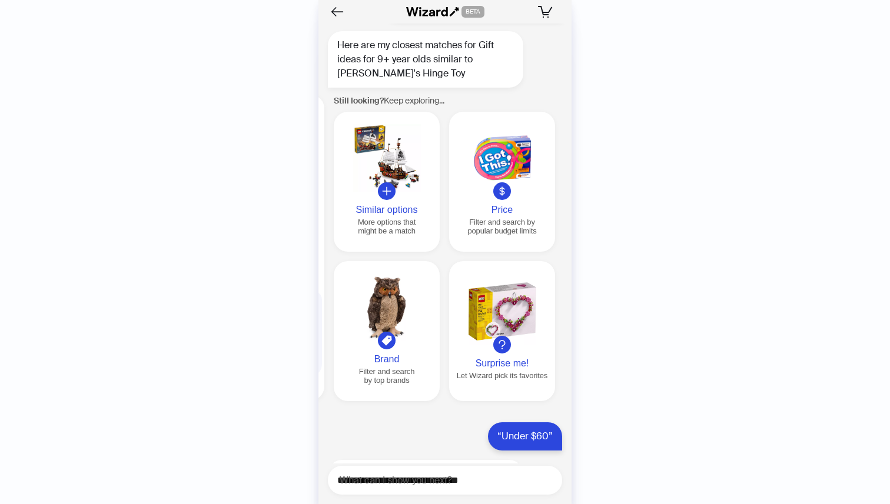
click at [507, 182] on div at bounding box center [502, 191] width 18 height 18
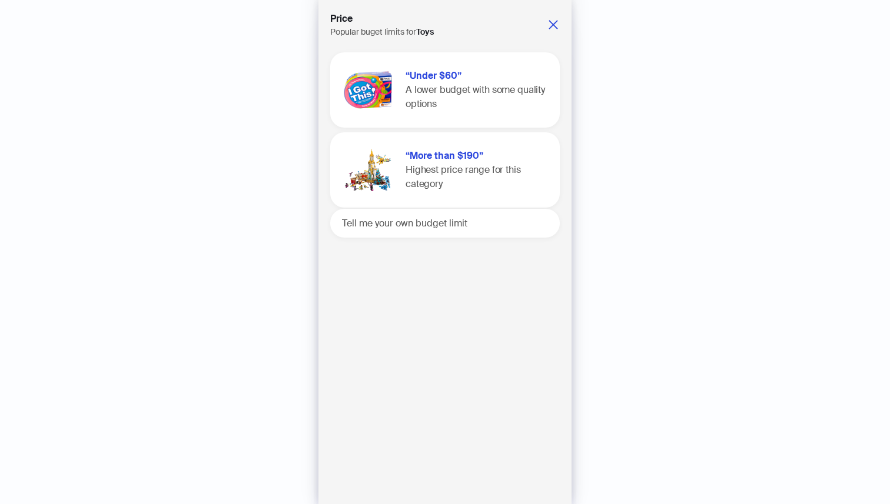
click at [562, 19] on div "Price Popular buget limits for Toys “Under $60” A lower budget with some qualit…" at bounding box center [444, 252] width 253 height 504
click at [552, 22] on icon "close" at bounding box center [553, 25] width 12 height 12
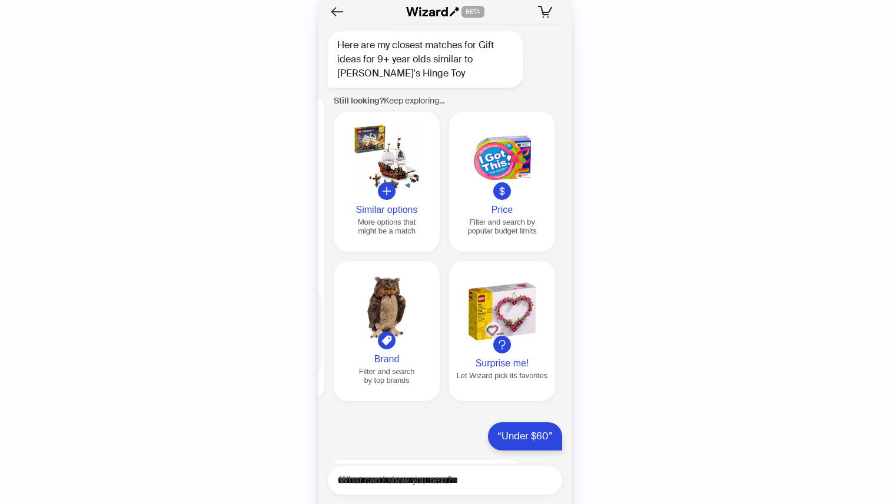
click at [512, 312] on button "Surprise me! Let Wizard pick its favorites" at bounding box center [502, 331] width 106 height 140
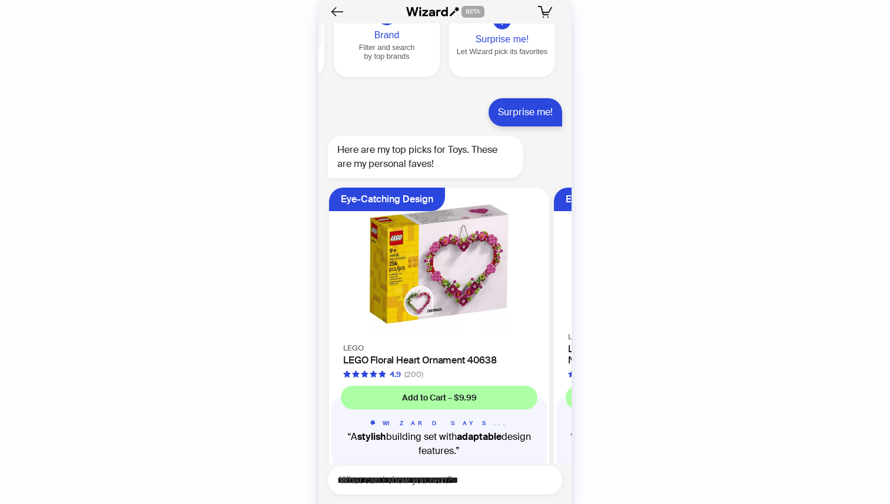
scroll to position [12436, 0]
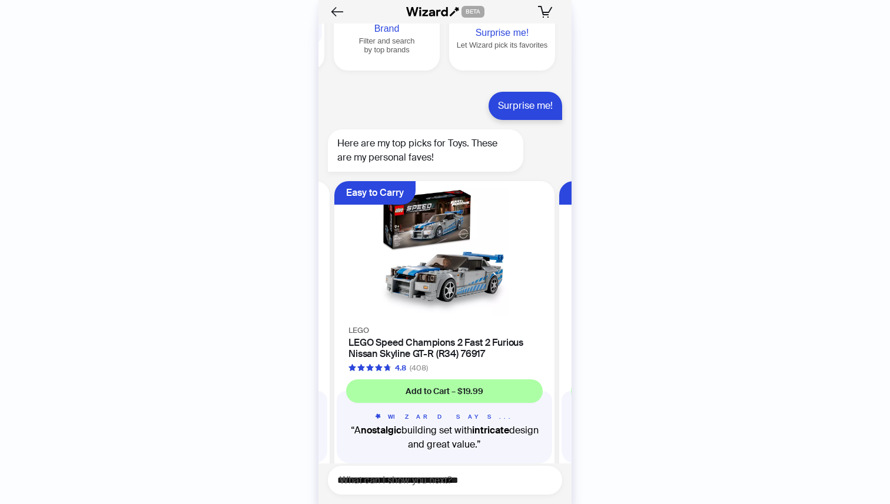
scroll to position [0, 222]
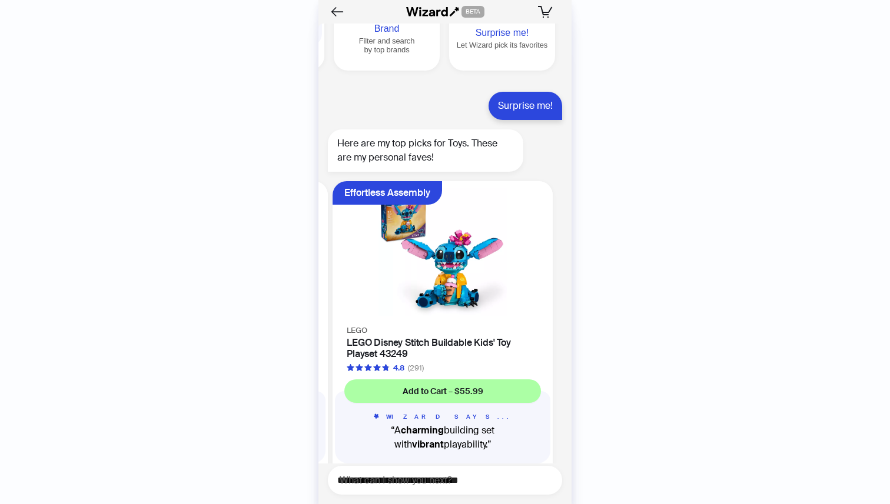
scroll to position [0, 447]
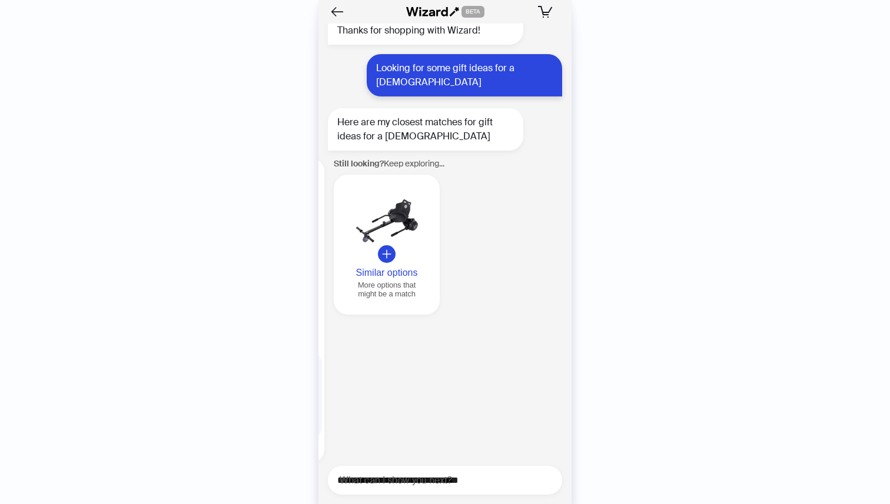
scroll to position [10558, 0]
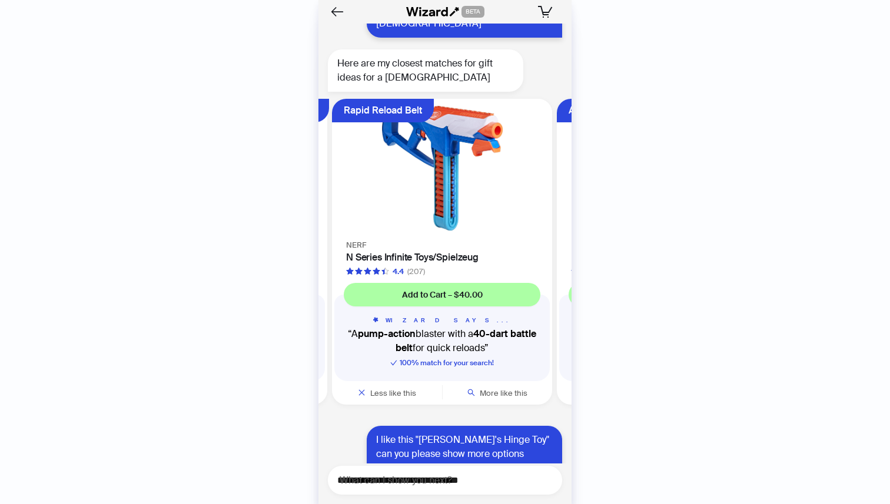
scroll to position [10819, 0]
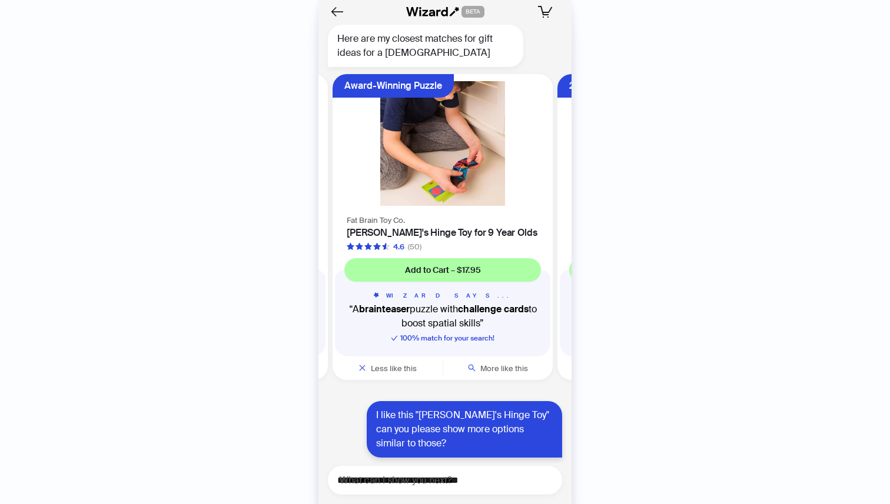
scroll to position [0, 447]
click at [471, 213] on div "Fat Brain Toy Co. [PERSON_NAME]'s Hinge Toy for 9 Year Olds 4.6 (50)" at bounding box center [442, 232] width 220 height 39
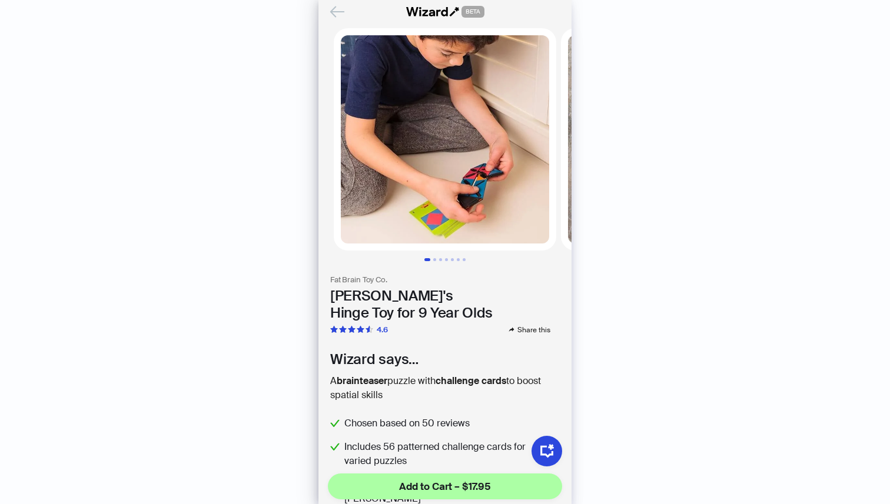
click at [331, 12] on icon "Back" at bounding box center [337, 11] width 13 height 10
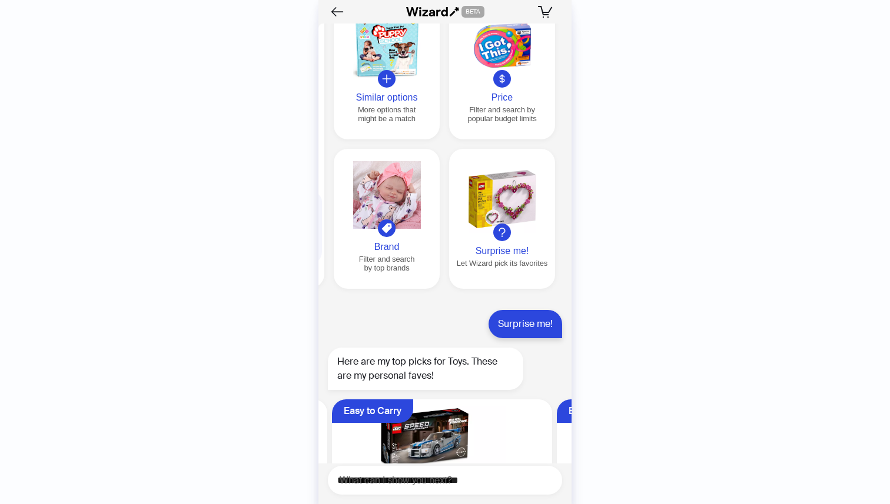
scroll to position [12436, 0]
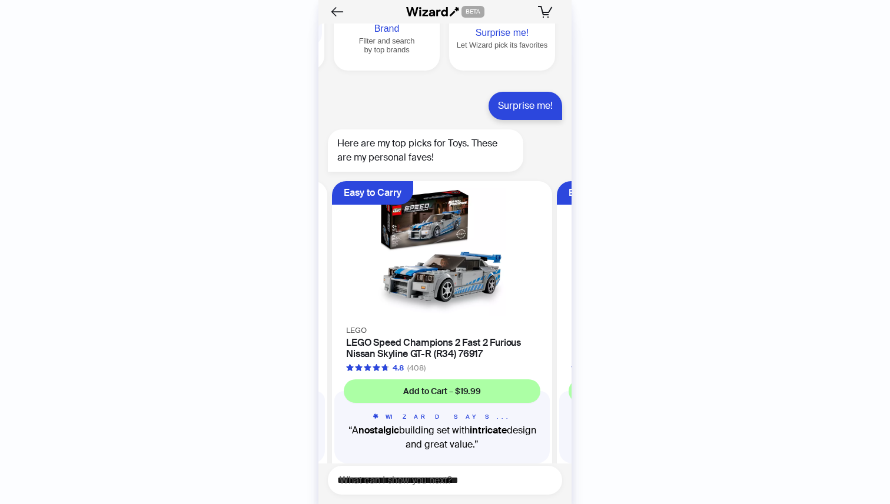
click at [437, 244] on img at bounding box center [442, 252] width 206 height 128
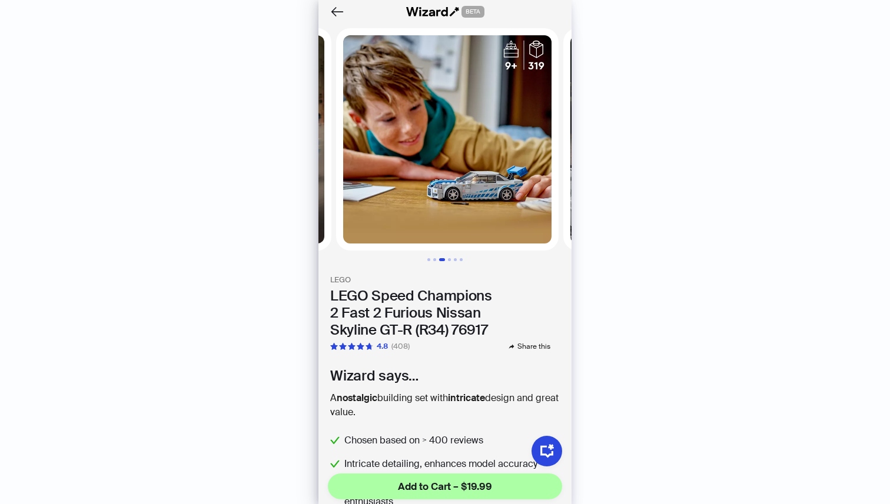
scroll to position [0, 454]
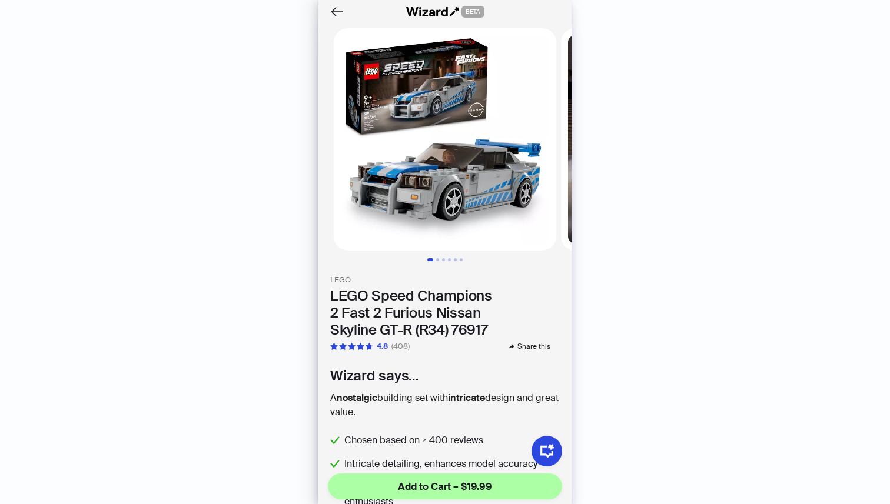
click at [438, 97] on img at bounding box center [445, 139] width 222 height 222
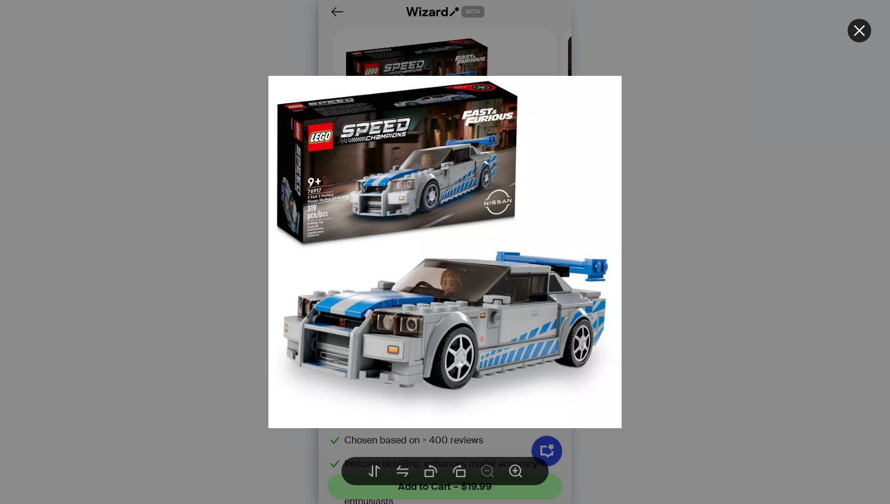
click at [377, 189] on img at bounding box center [444, 252] width 353 height 353
click at [340, 240] on img at bounding box center [444, 252] width 353 height 353
click at [392, 295] on img at bounding box center [444, 252] width 353 height 353
click at [352, 178] on img at bounding box center [444, 252] width 353 height 353
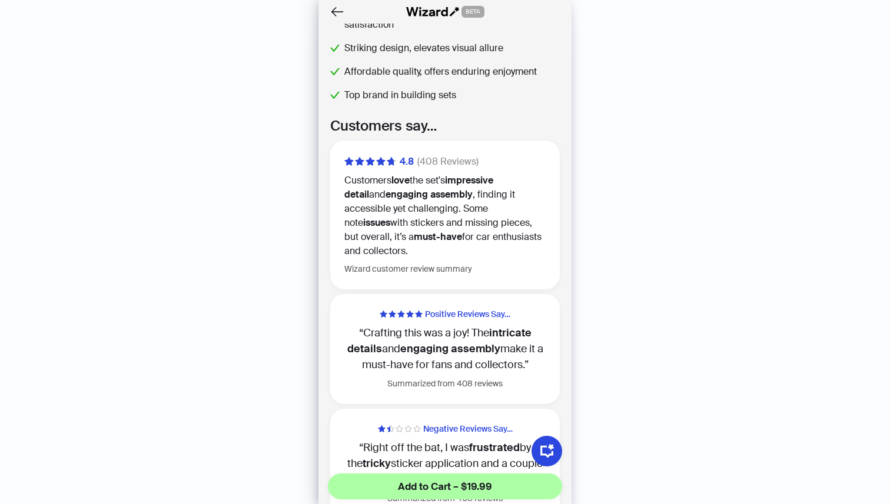
scroll to position [272, 0]
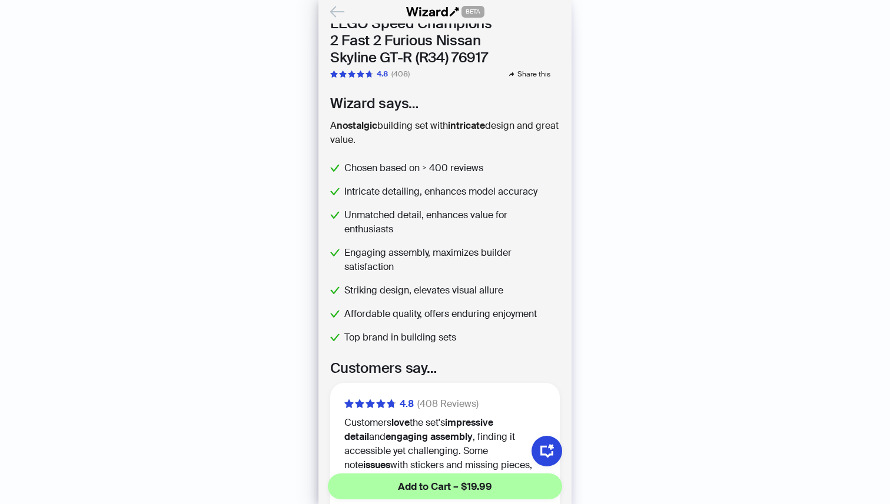
click at [336, 11] on icon "Back" at bounding box center [337, 12] width 20 height 20
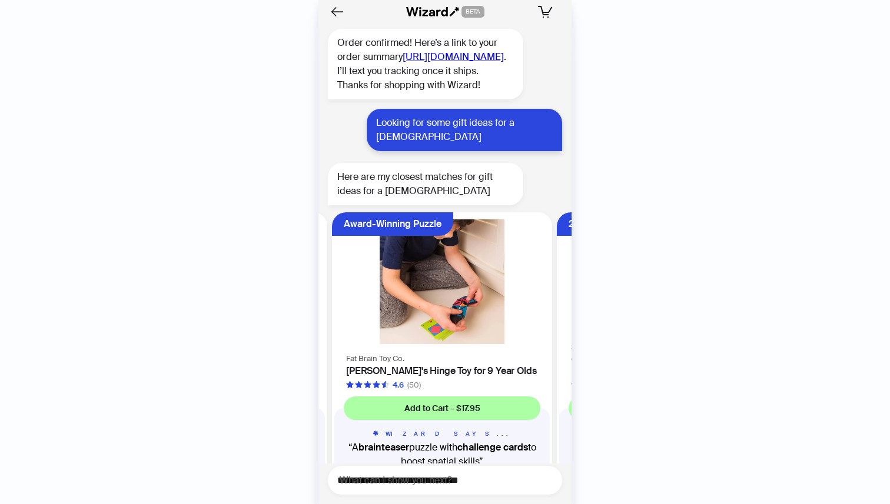
scroll to position [10748, 0]
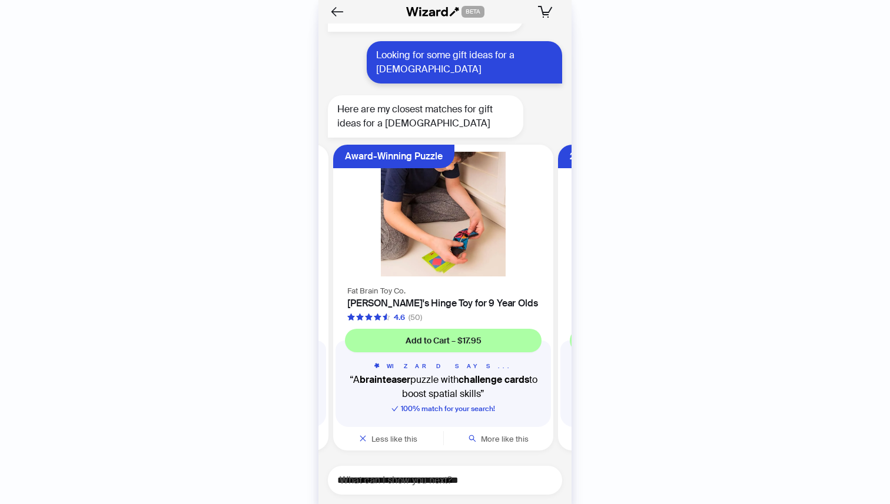
scroll to position [0, 447]
click at [463, 212] on img at bounding box center [442, 214] width 206 height 125
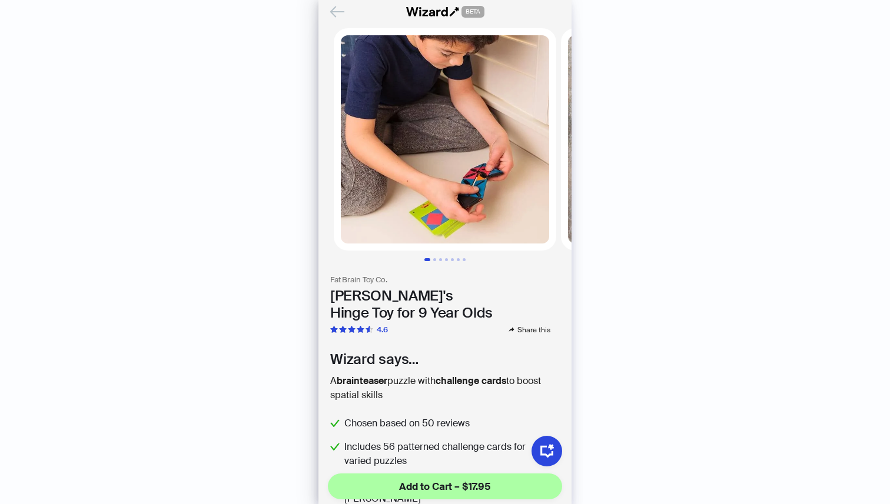
click at [341, 15] on icon "Back" at bounding box center [337, 12] width 20 height 20
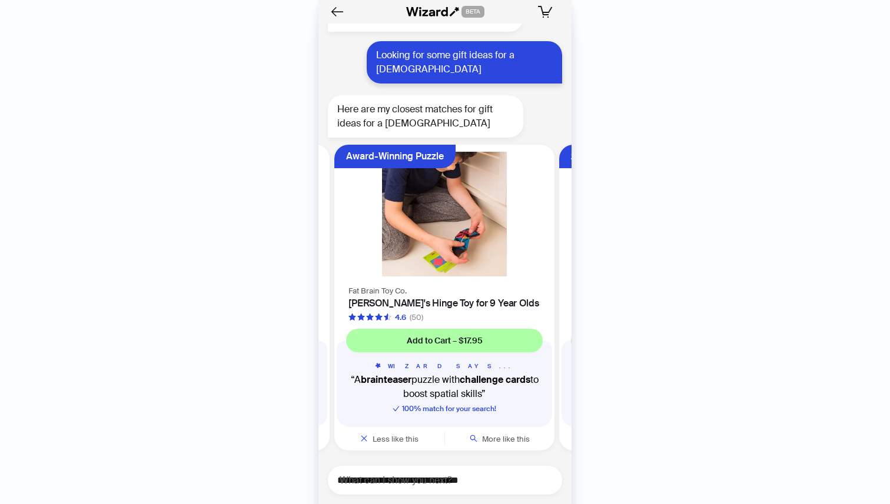
scroll to position [0, 447]
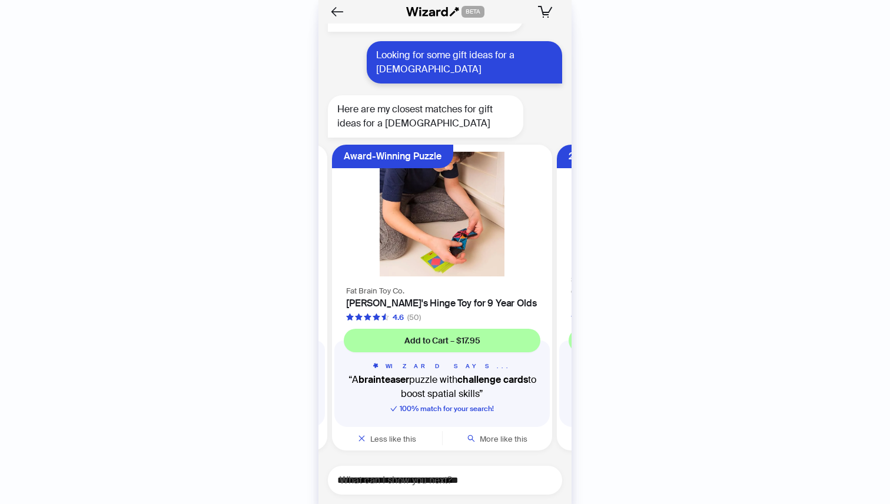
click at [465, 197] on img at bounding box center [442, 214] width 206 height 125
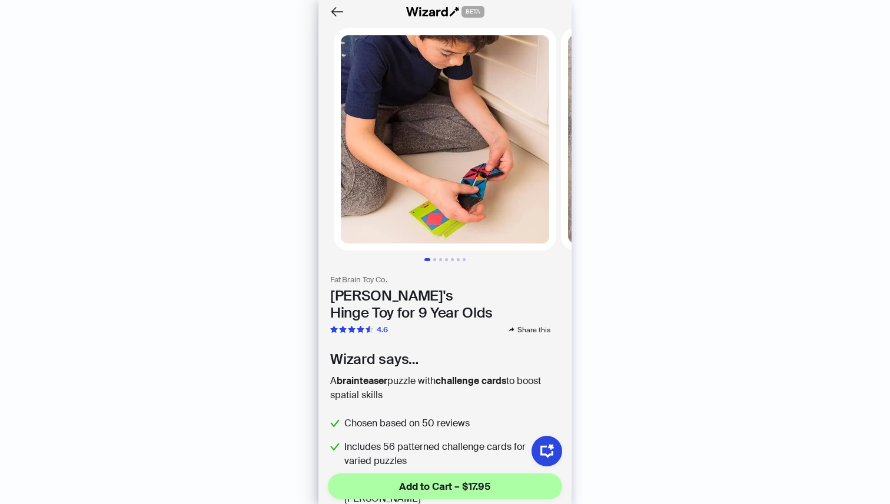
click at [465, 197] on img at bounding box center [445, 139] width 222 height 222
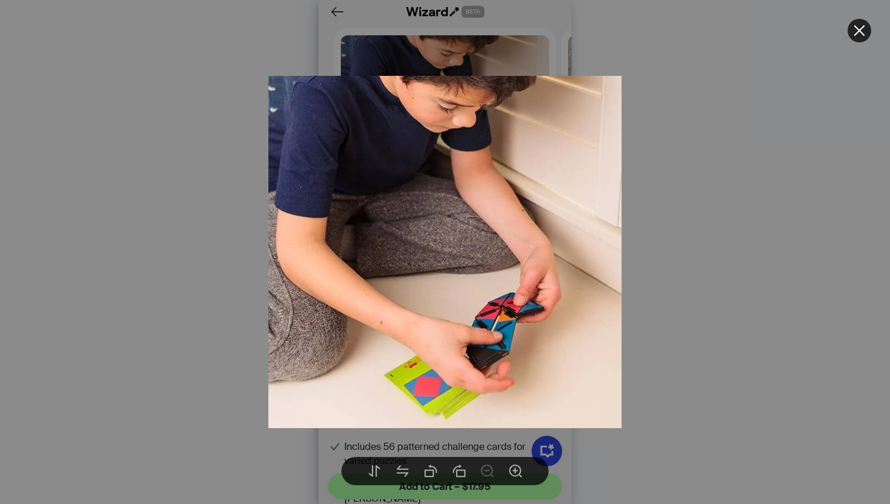
click at [734, 195] on div at bounding box center [445, 252] width 890 height 504
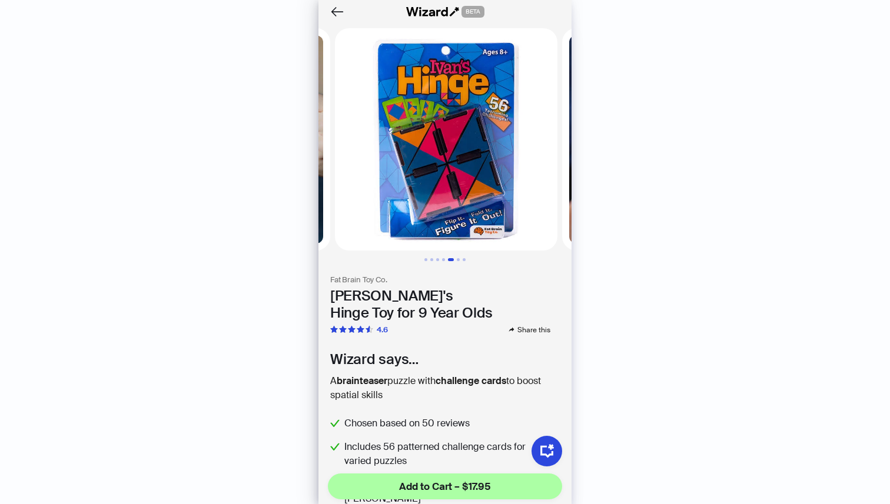
scroll to position [0, 908]
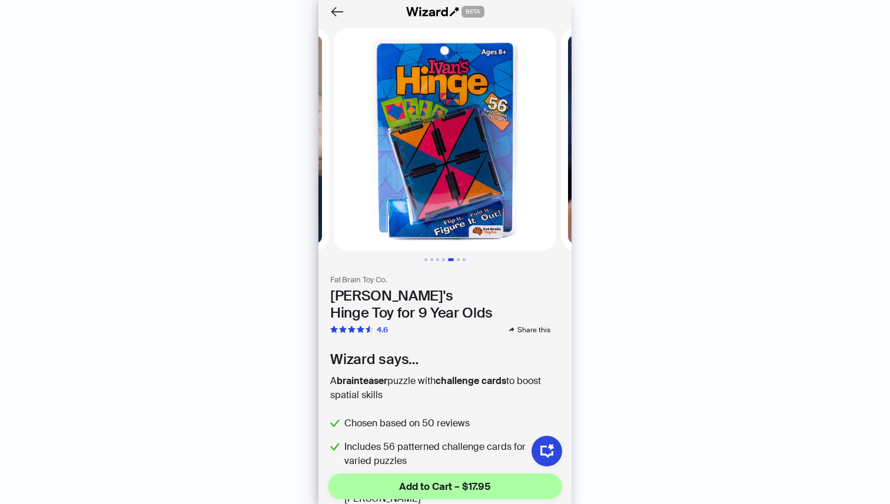
click at [475, 178] on img at bounding box center [445, 139] width 222 height 222
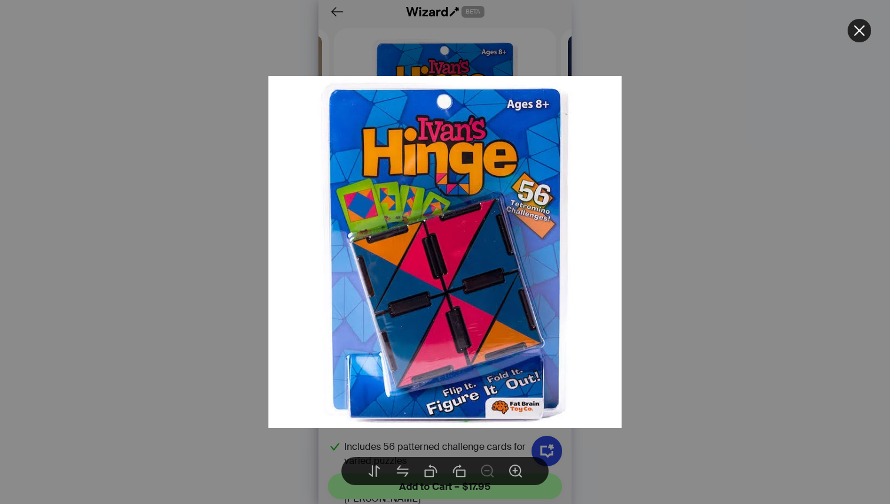
click at [691, 234] on div at bounding box center [445, 252] width 890 height 504
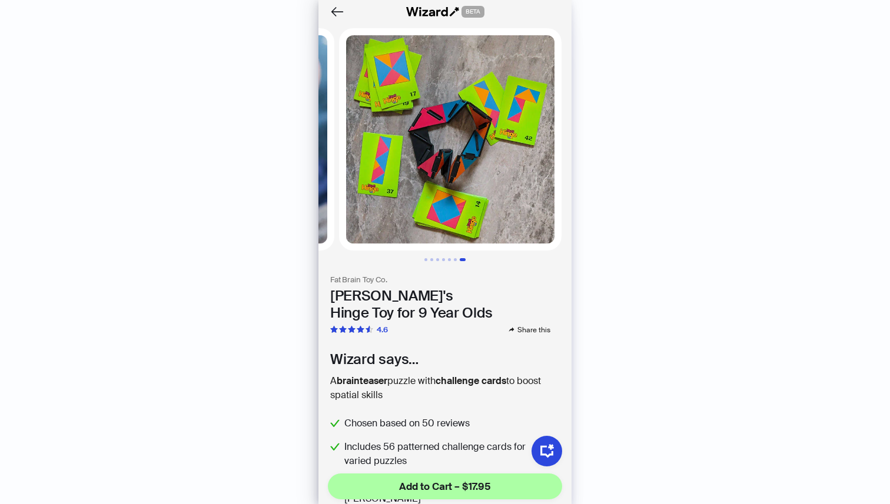
scroll to position [0, 1363]
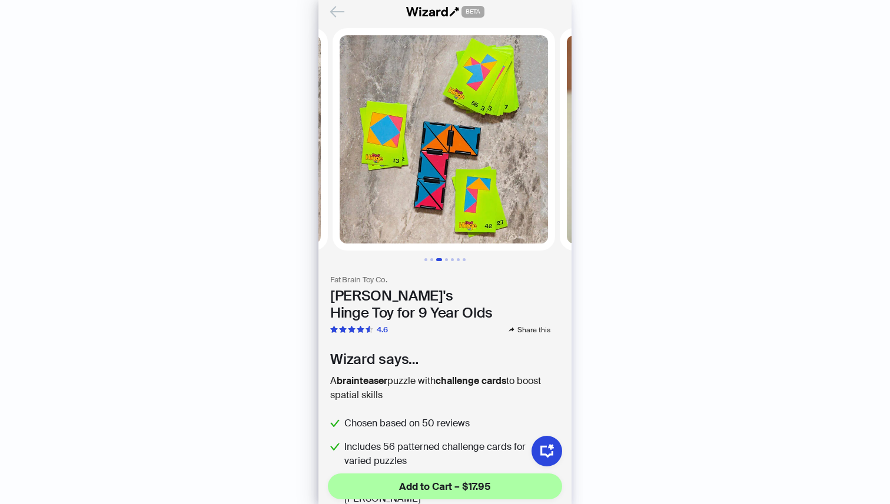
scroll to position [0, 454]
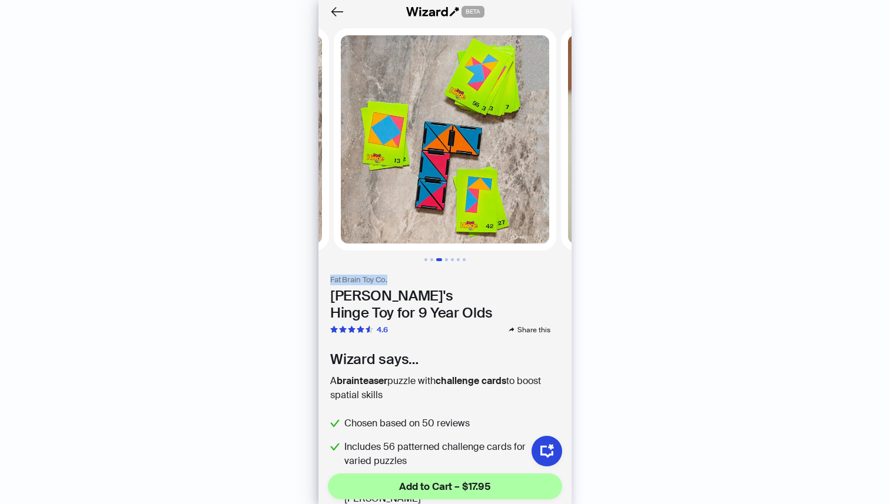
drag, startPoint x: 331, startPoint y: 278, endPoint x: 402, endPoint y: 275, distance: 71.8
click at [402, 275] on h3 "Fat Brain Toy Co." at bounding box center [444, 280] width 229 height 10
click at [335, 8] on icon "Back" at bounding box center [337, 12] width 20 height 20
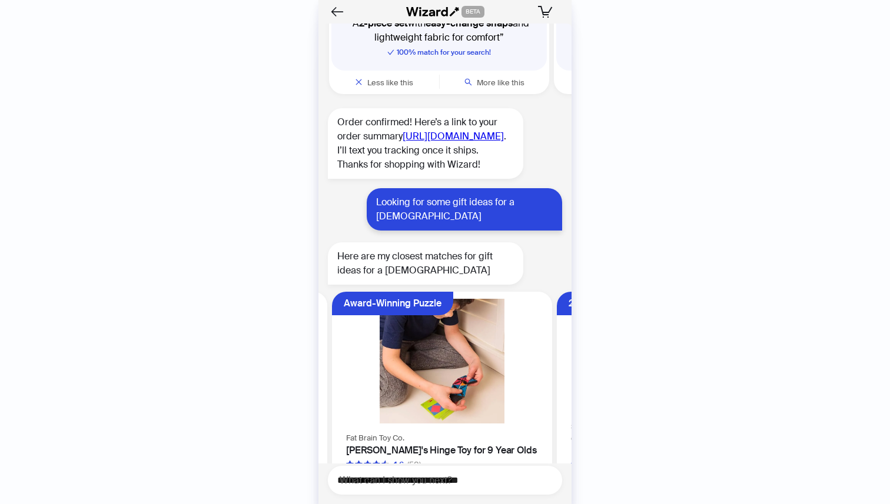
scroll to position [10651, 0]
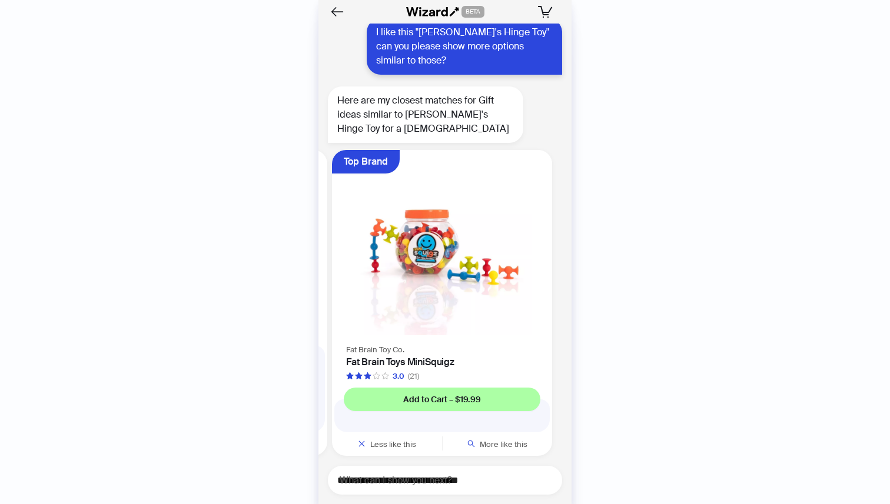
scroll to position [11203, 0]
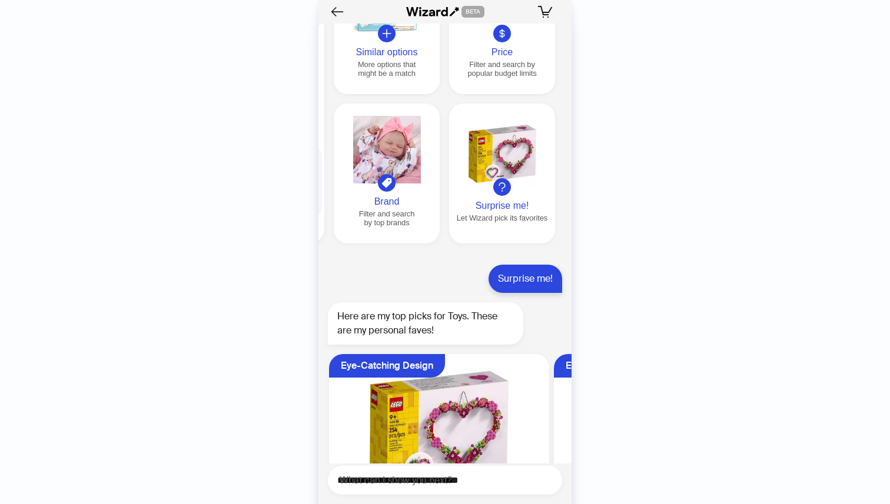
scroll to position [12388, 0]
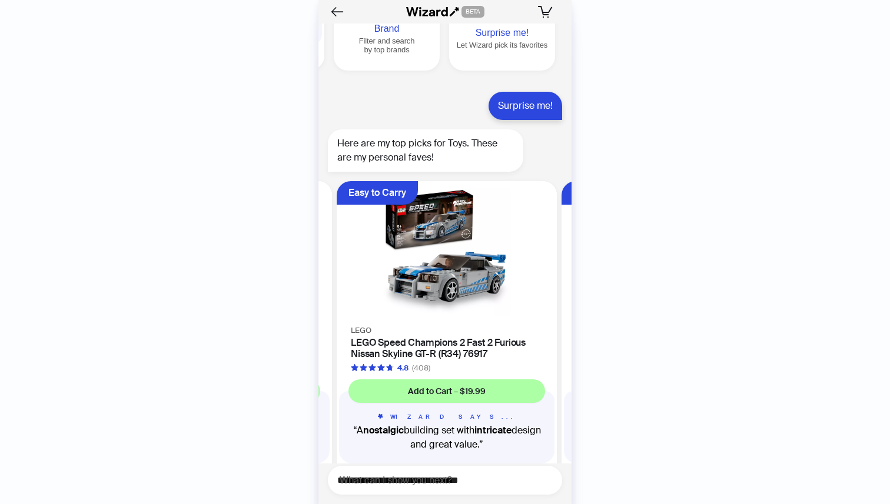
scroll to position [0, 222]
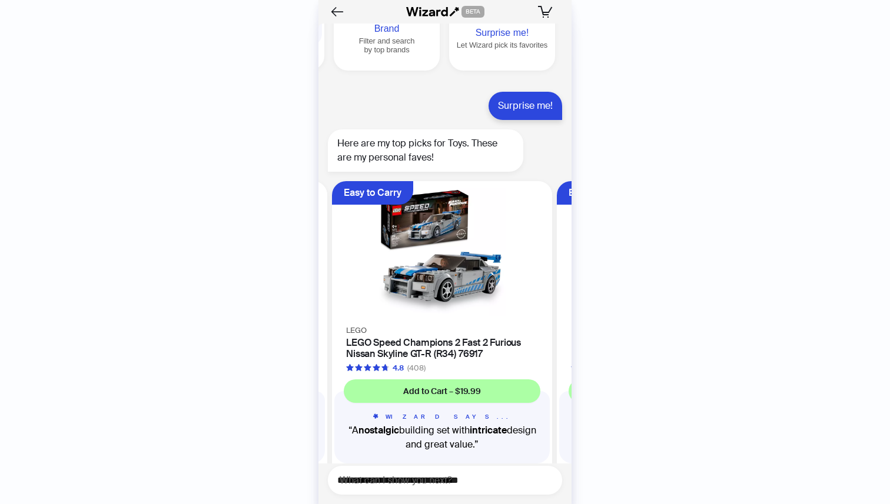
click at [464, 245] on img at bounding box center [442, 252] width 206 height 128
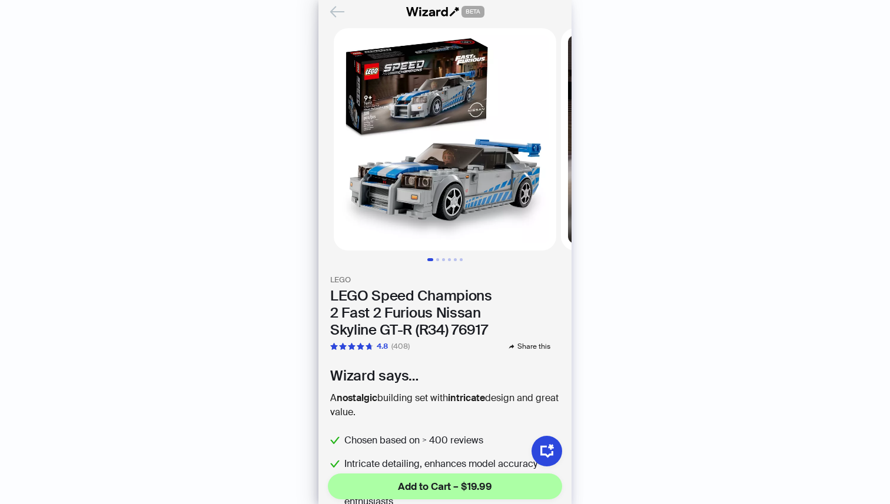
click at [334, 11] on icon "Back" at bounding box center [337, 12] width 20 height 20
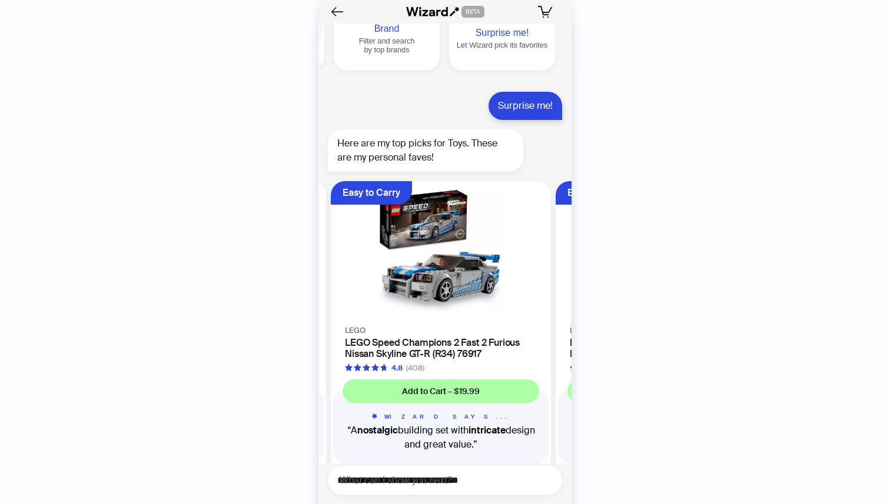
scroll to position [0, 222]
click at [422, 475] on textarea "**********" at bounding box center [449, 480] width 225 height 15
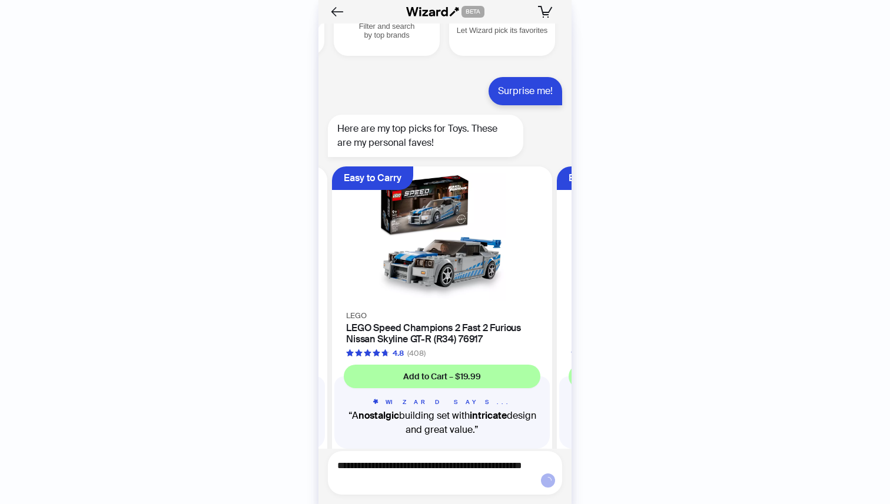
type textarea "**********"
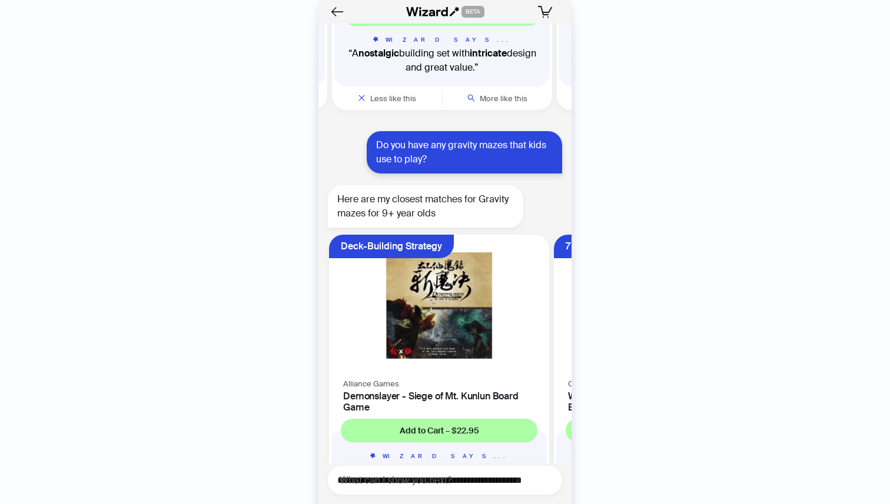
scroll to position [12867, 0]
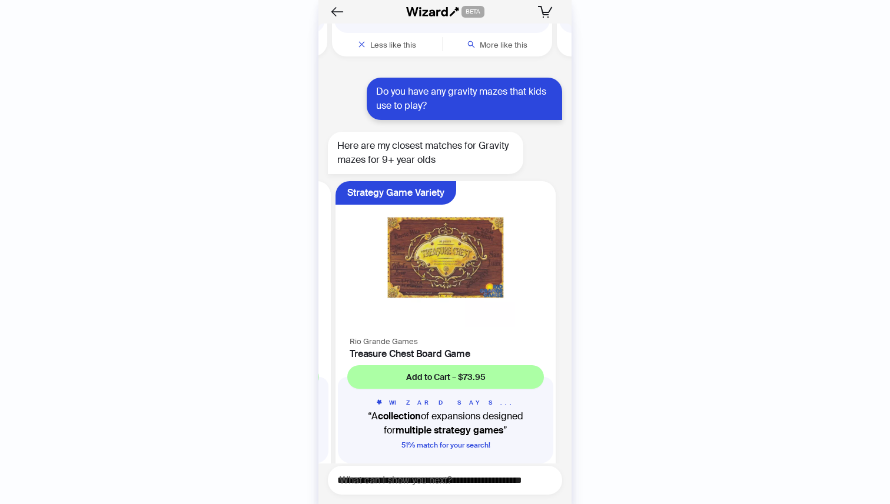
scroll to position [0, 447]
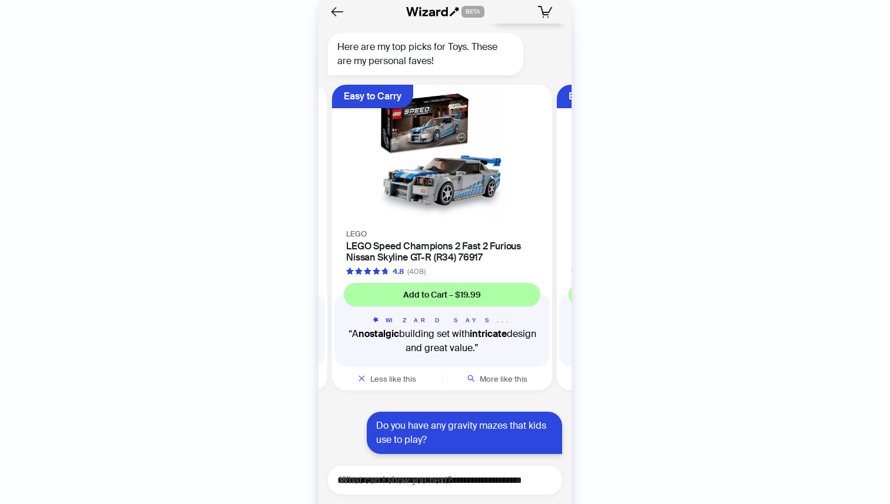
scroll to position [12577, 0]
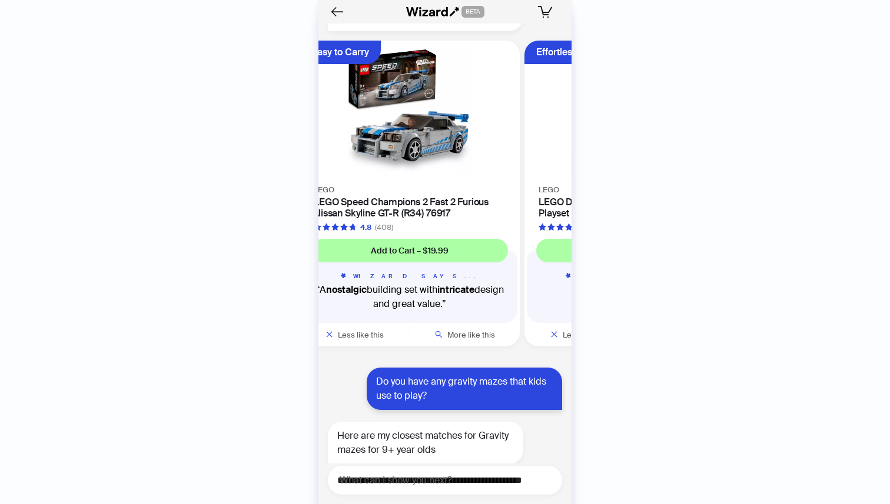
scroll to position [0, 222]
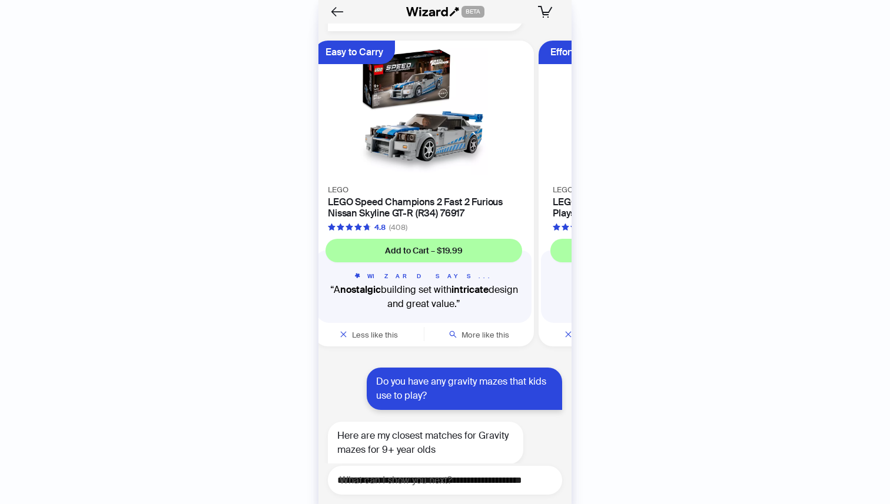
drag, startPoint x: 488, startPoint y: 168, endPoint x: 470, endPoint y: 163, distance: 19.0
click at [470, 197] on h4 "LEGO Speed Champions 2 Fast 2 Furious Nissan Skyline GT-R (R34) 76917" at bounding box center [424, 208] width 192 height 22
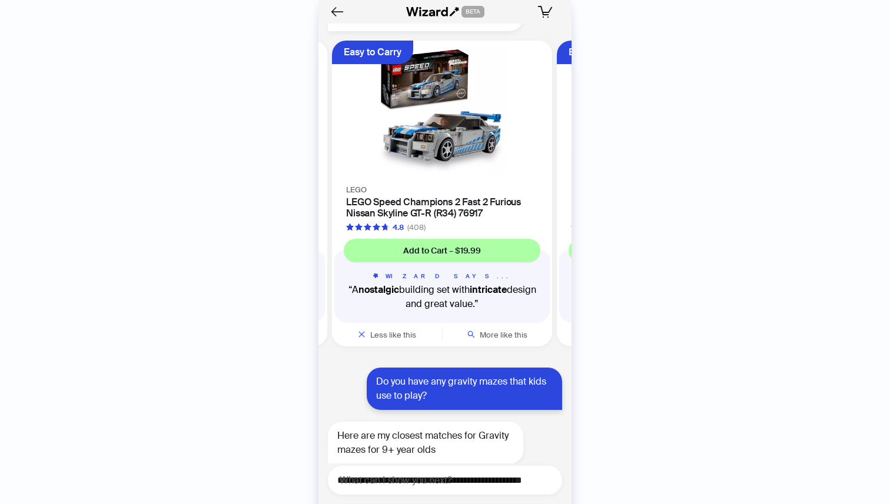
click at [482, 131] on img at bounding box center [442, 112] width 206 height 128
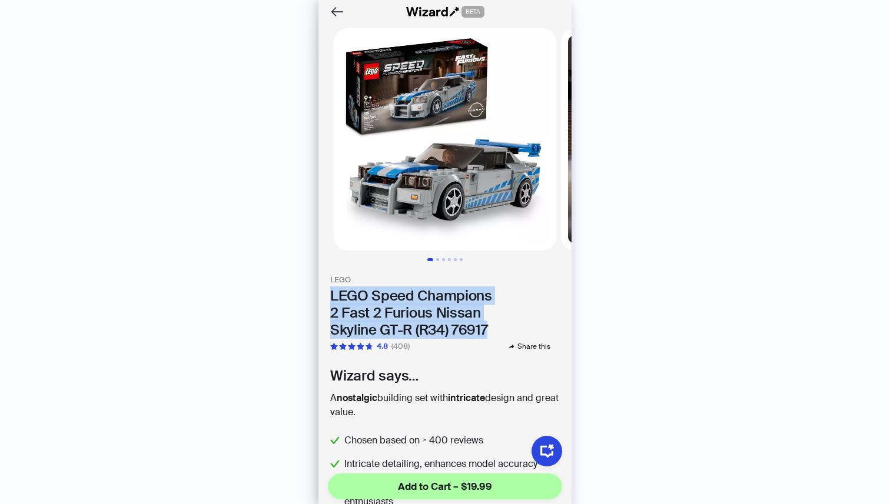
drag, startPoint x: 492, startPoint y: 334, endPoint x: 331, endPoint y: 299, distance: 164.3
click at [331, 299] on h1 "LEGO Speed Champions 2 Fast 2 Furious Nissan Skyline GT-R (R34) 76917" at bounding box center [444, 313] width 229 height 51
copy h1 "LEGO Speed Champions 2 Fast 2 Furious Nissan Skyline GT-R (R34) 76917"
click at [336, 11] on icon "Back" at bounding box center [337, 11] width 13 height 10
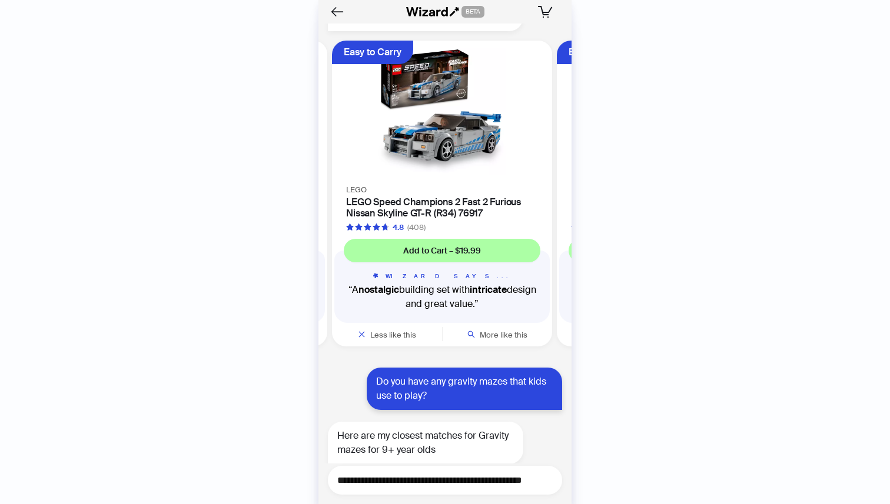
click at [441, 474] on textarea "**********" at bounding box center [449, 480] width 225 height 15
type textarea "**********"
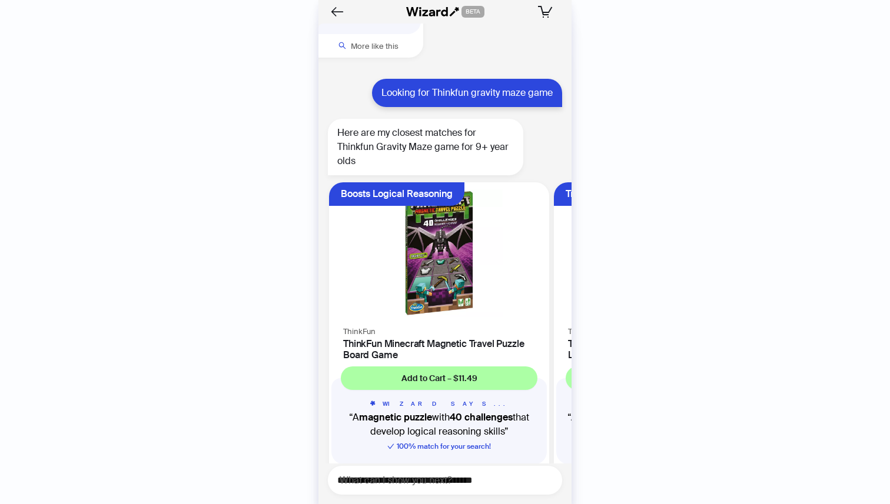
scroll to position [13297, 0]
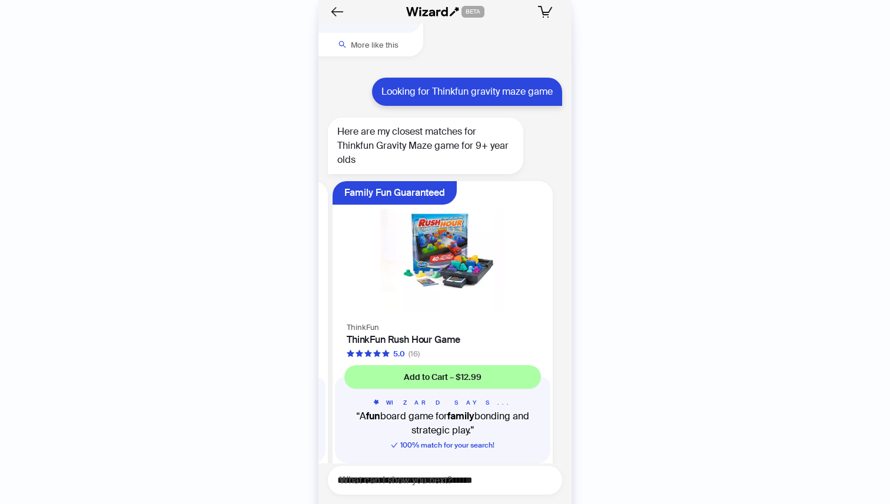
scroll to position [0, 447]
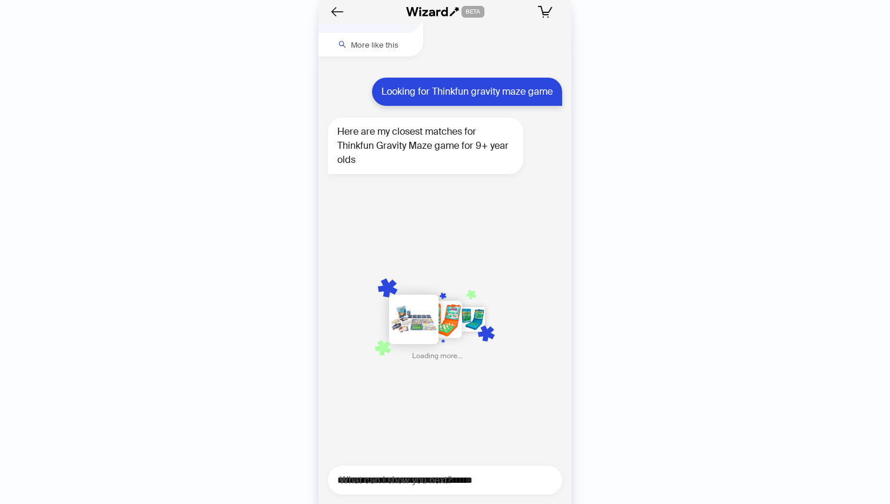
scroll to position [0, 671]
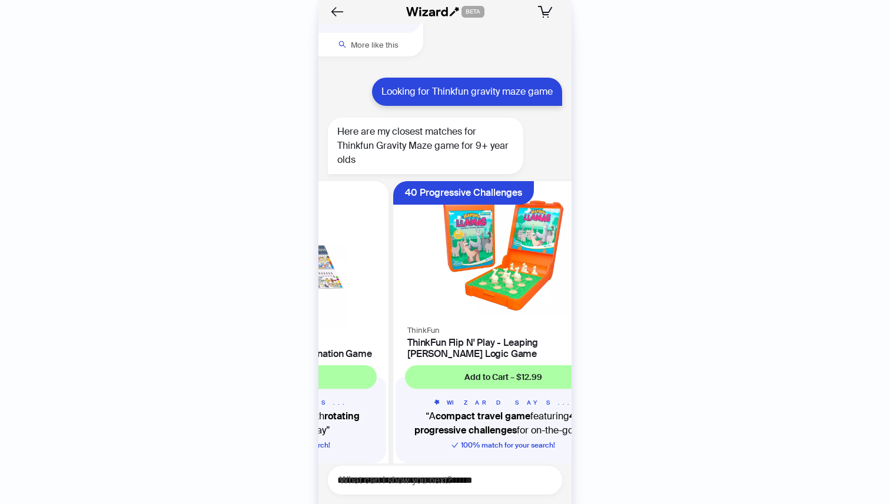
scroll to position [13298, 0]
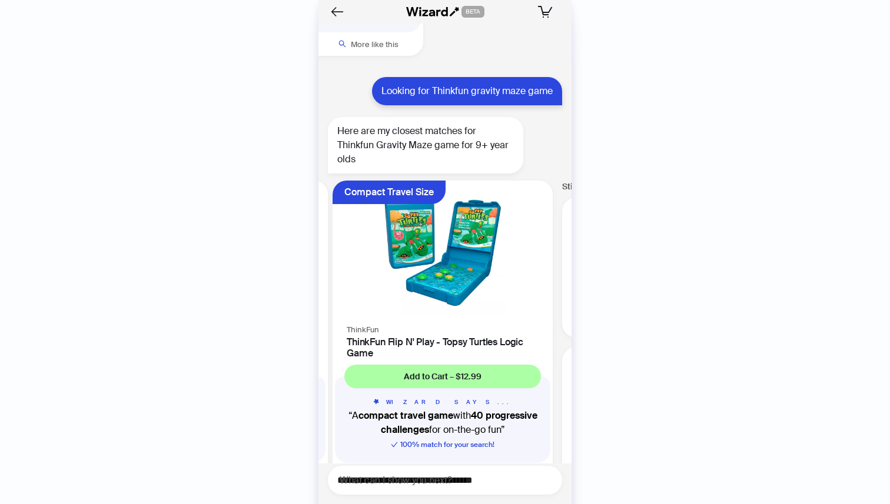
scroll to position [0, 1121]
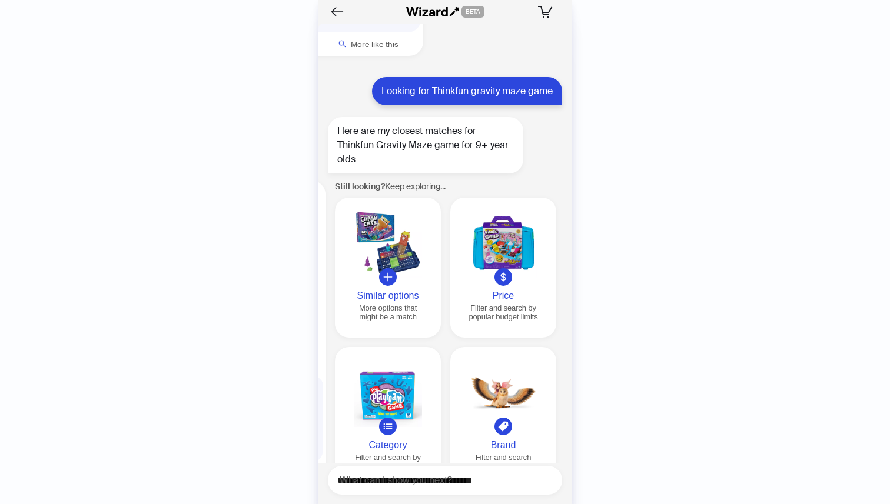
scroll to position [0, 1349]
click at [500, 243] on button "Price Filter and search by popular budget limits" at bounding box center [502, 268] width 106 height 140
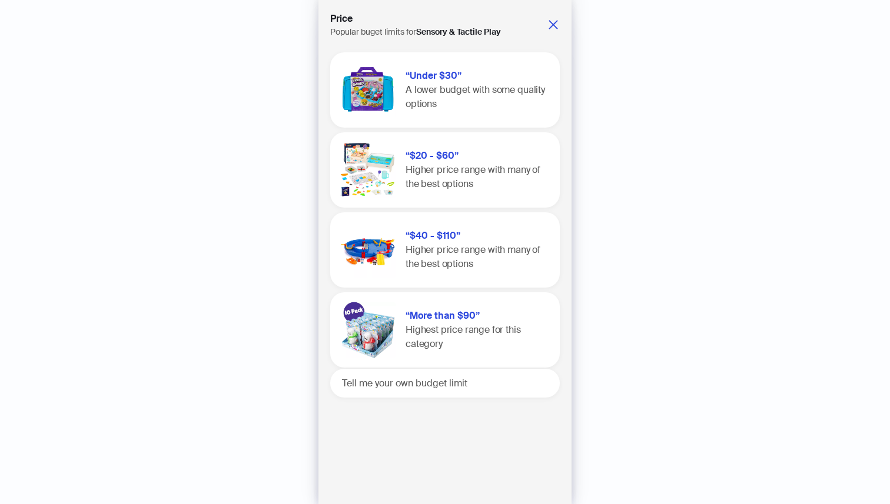
click at [475, 179] on div "“$20 - $60” Higher price range with many of the best options" at bounding box center [477, 170] width 145 height 42
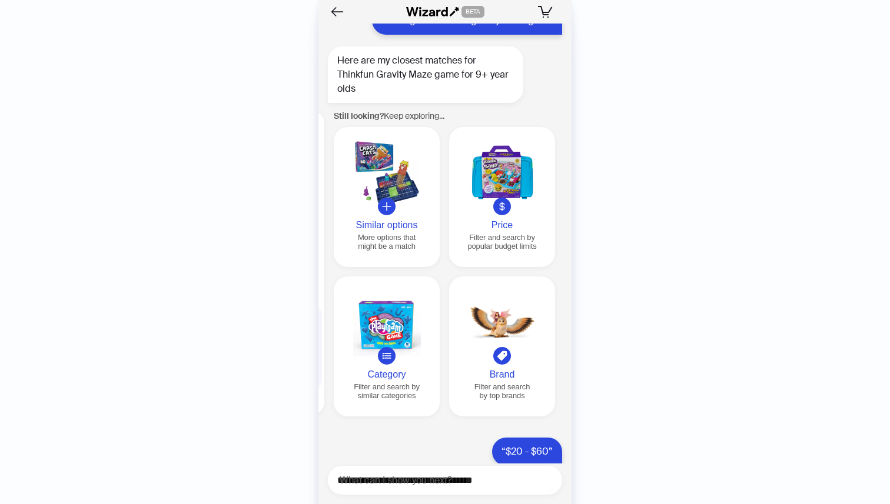
scroll to position [13336, 0]
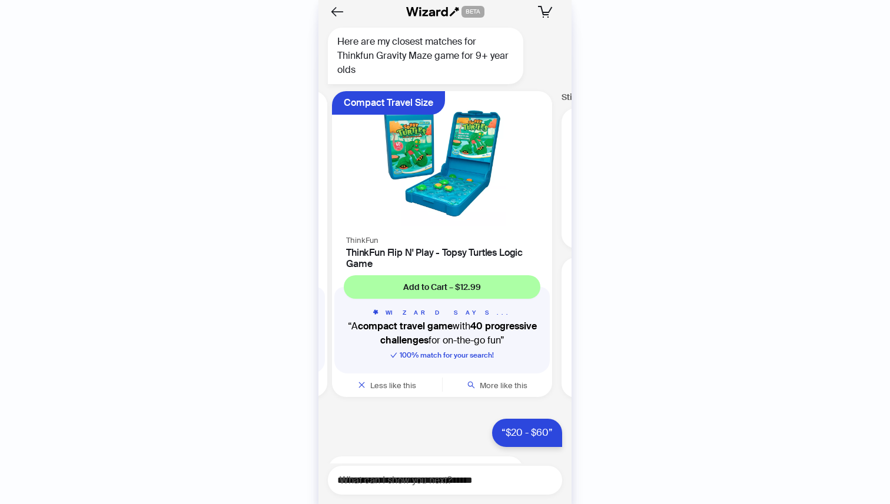
scroll to position [0, 1044]
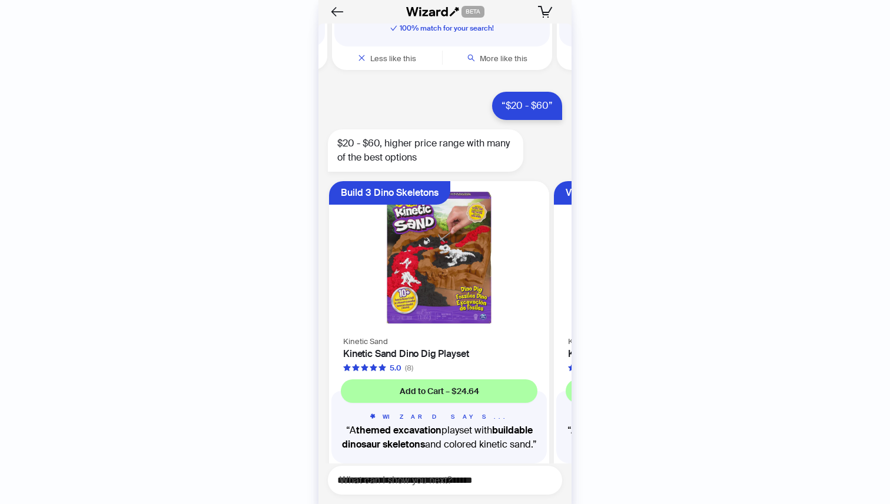
scroll to position [0, 896]
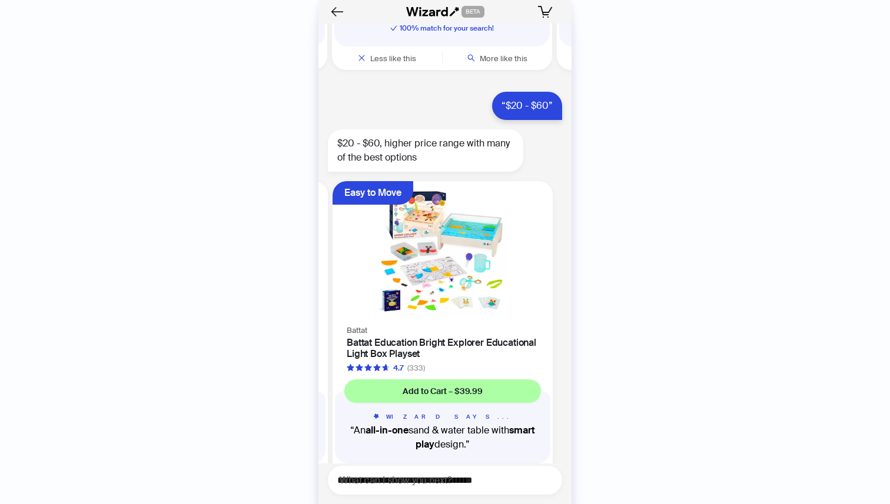
scroll to position [0, 447]
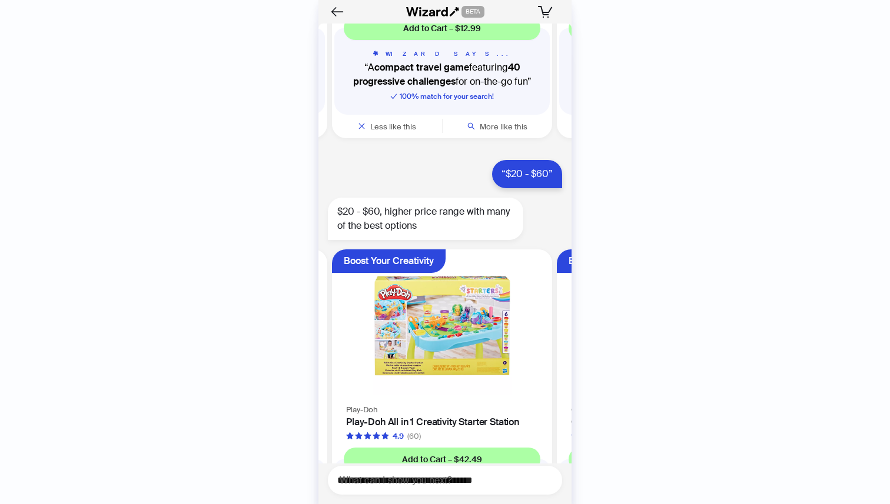
scroll to position [13715, 0]
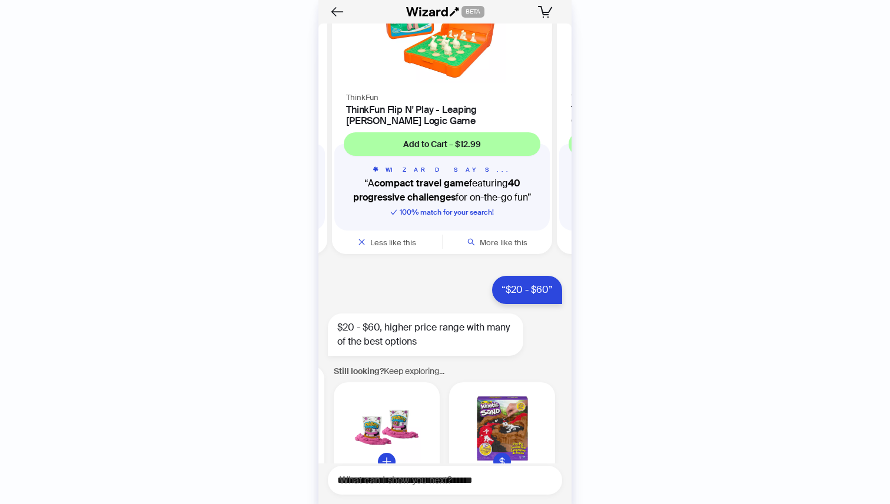
scroll to position [13399, 0]
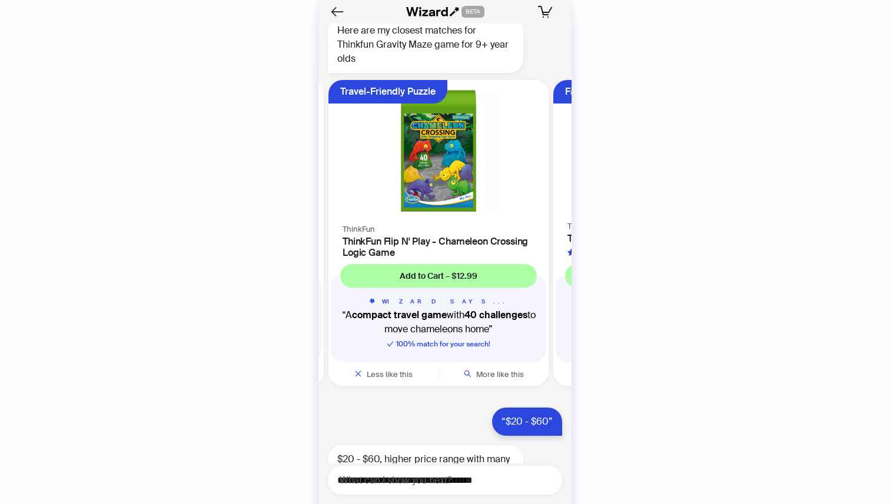
scroll to position [0, 222]
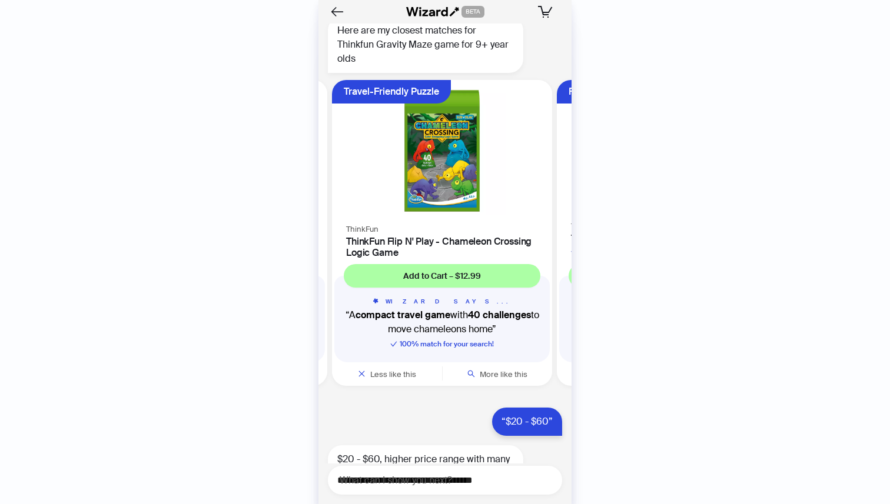
click at [384, 172] on img at bounding box center [442, 151] width 206 height 128
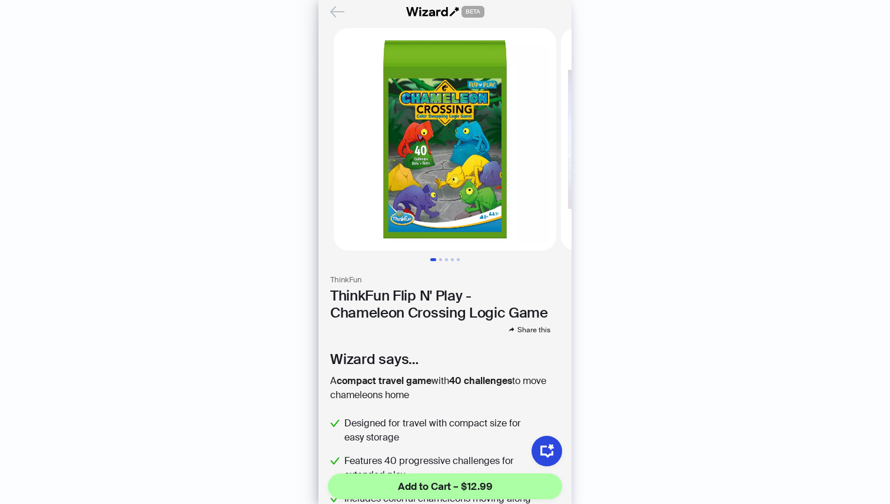
click at [349, 277] on h3 "ThinkFun" at bounding box center [444, 280] width 229 height 10
copy h3 "ThinkFun"
click at [339, 12] on icon "Back" at bounding box center [337, 11] width 13 height 10
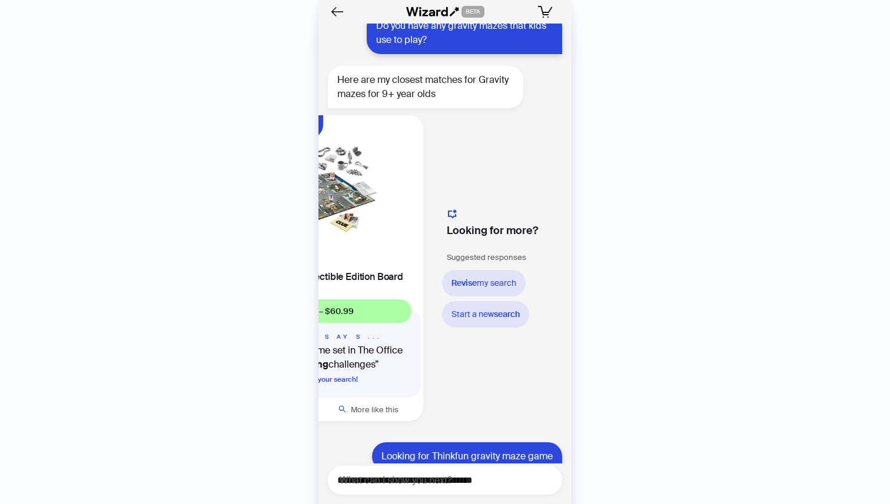
scroll to position [12906, 0]
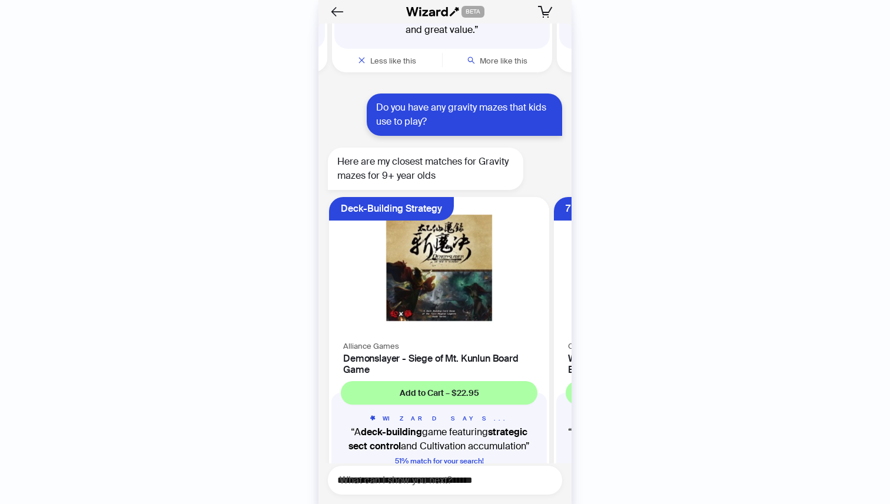
scroll to position [12765, 0]
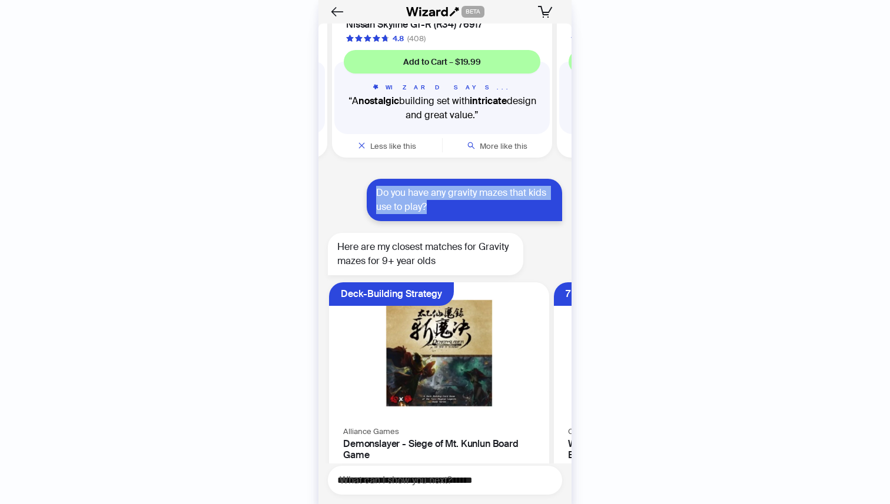
drag, startPoint x: 431, startPoint y: 163, endPoint x: 367, endPoint y: 148, distance: 65.8
click at [367, 179] on div "Do you have any gravity mazes that kids use to play?" at bounding box center [464, 200] width 195 height 42
copy div "Do you have any gravity mazes that kids use to play?"
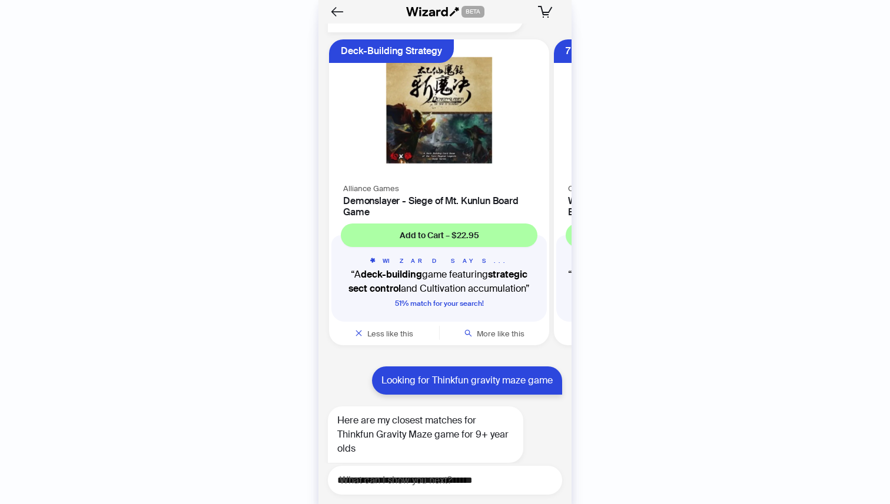
scroll to position [13030, 0]
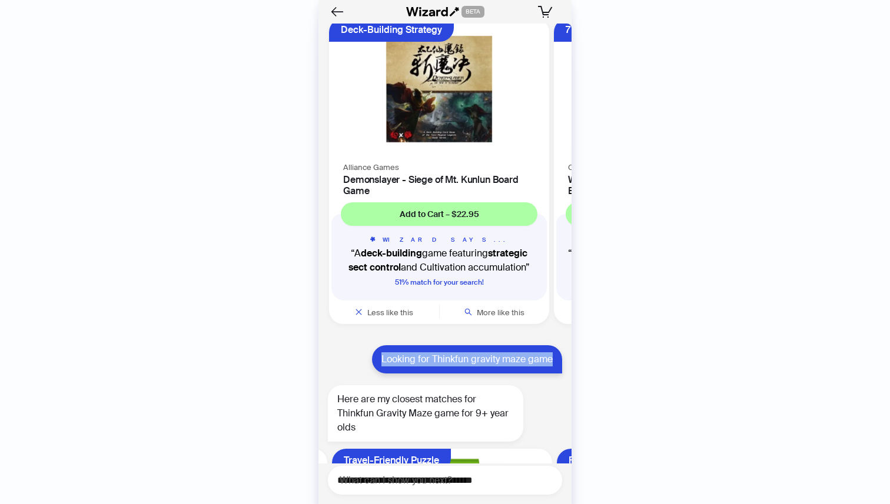
drag, startPoint x: 553, startPoint y: 318, endPoint x: 378, endPoint y: 318, distance: 174.7
click at [378, 345] on div "Looking for Thinkfun gravity maze game" at bounding box center [467, 359] width 190 height 28
copy div "Looking for Thinkfun gravity maze game"
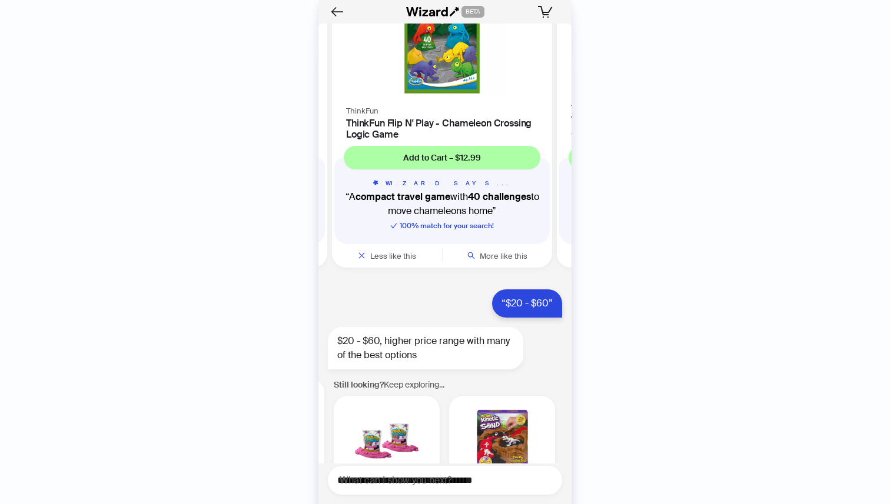
scroll to position [13715, 0]
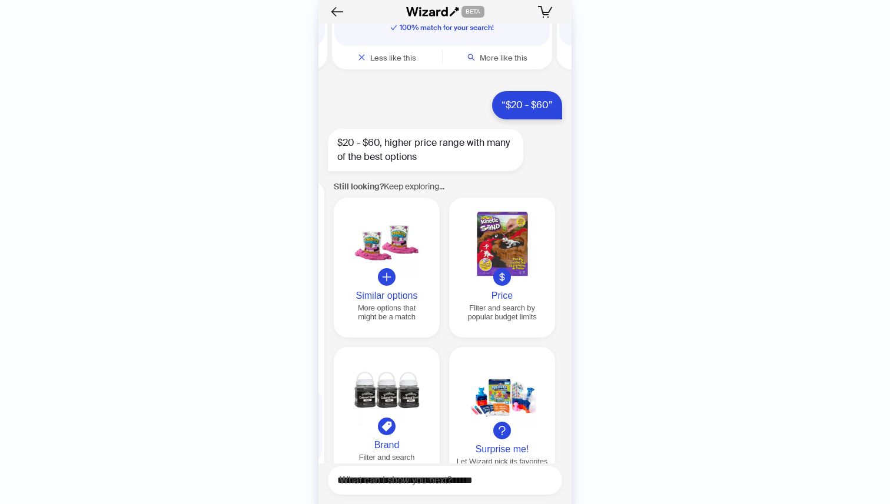
click at [391, 268] on div at bounding box center [387, 277] width 18 height 18
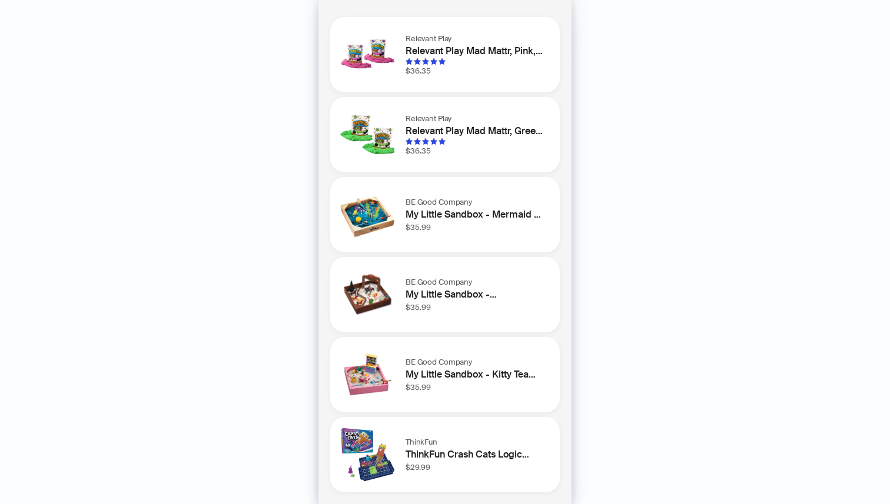
scroll to position [0, 0]
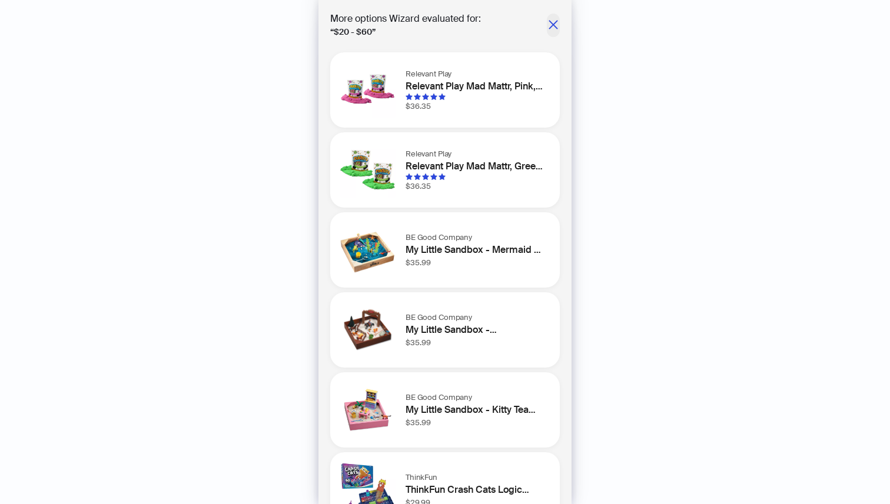
click at [554, 21] on icon "close" at bounding box center [553, 25] width 12 height 12
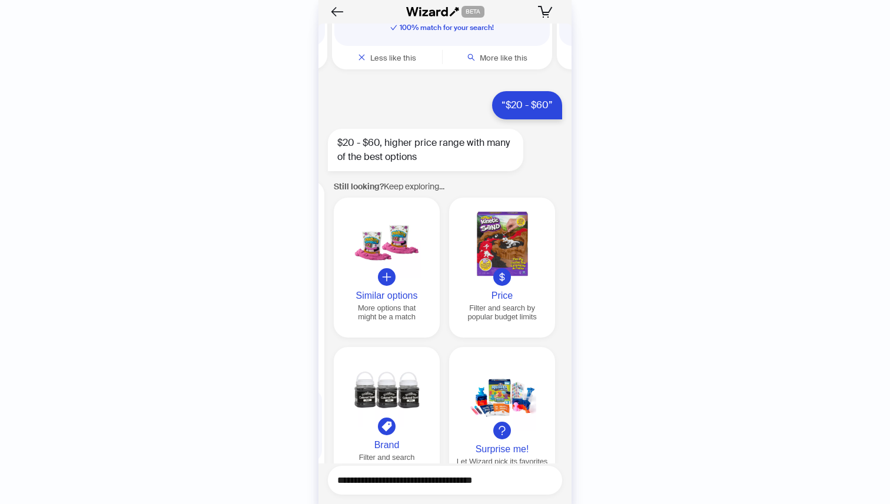
click at [408, 483] on textarea "**********" at bounding box center [449, 480] width 225 height 15
paste textarea "**********"
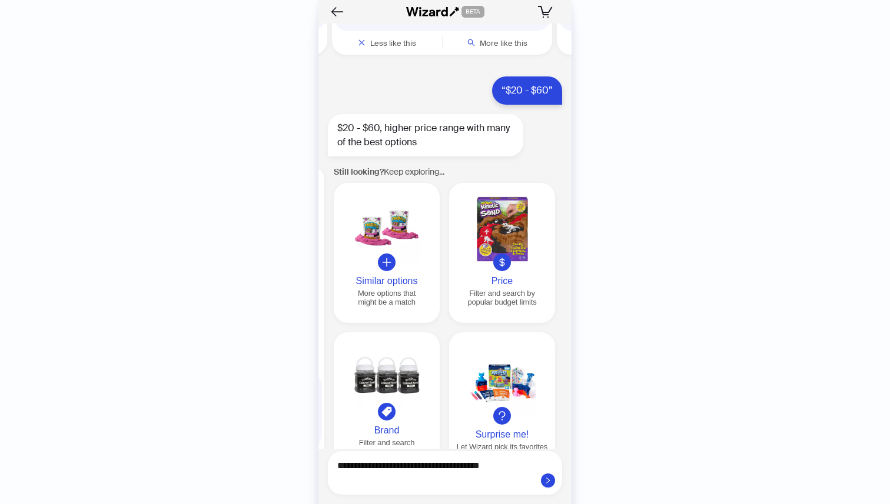
scroll to position [13715, 0]
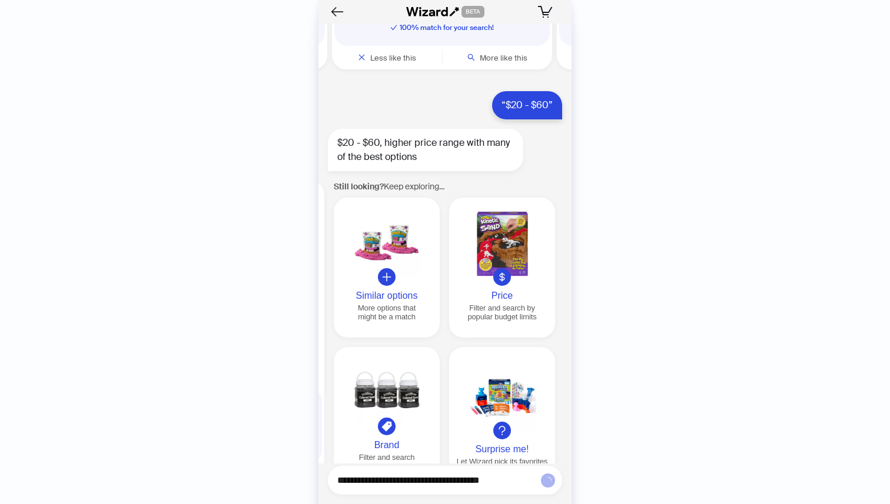
type textarea "**********"
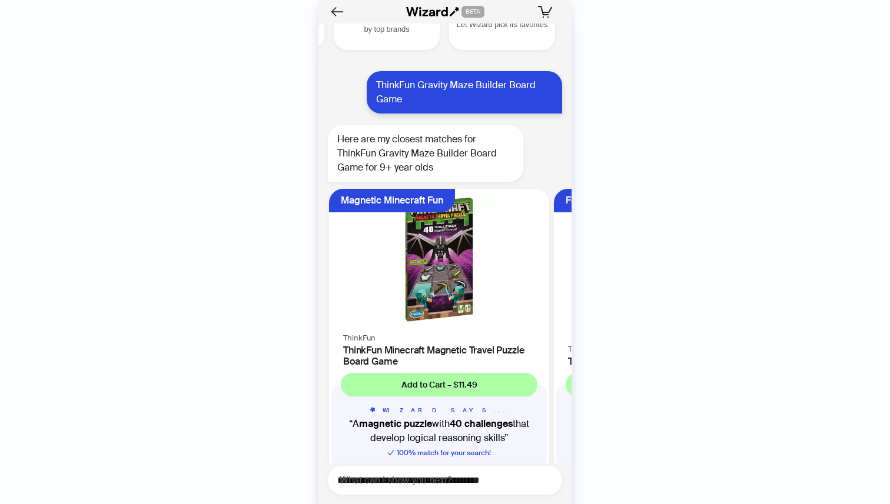
scroll to position [14160, 0]
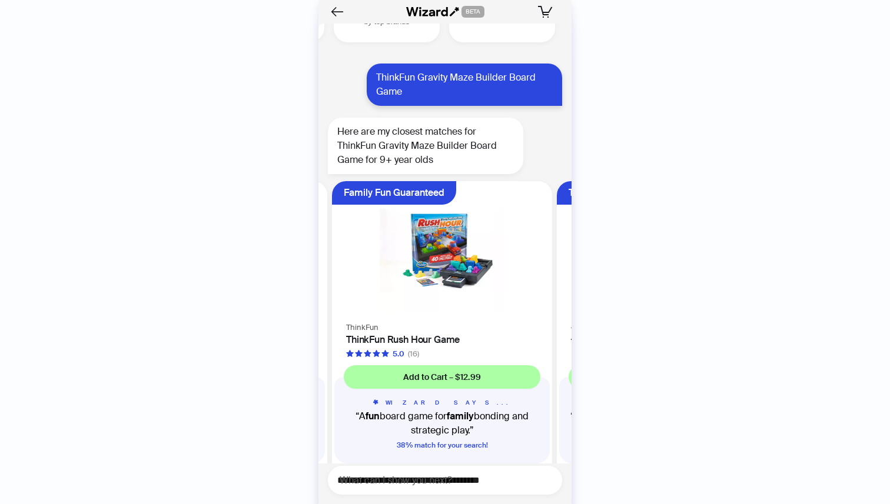
scroll to position [14160, 0]
click at [329, 14] on icon "Back" at bounding box center [337, 12] width 20 height 20
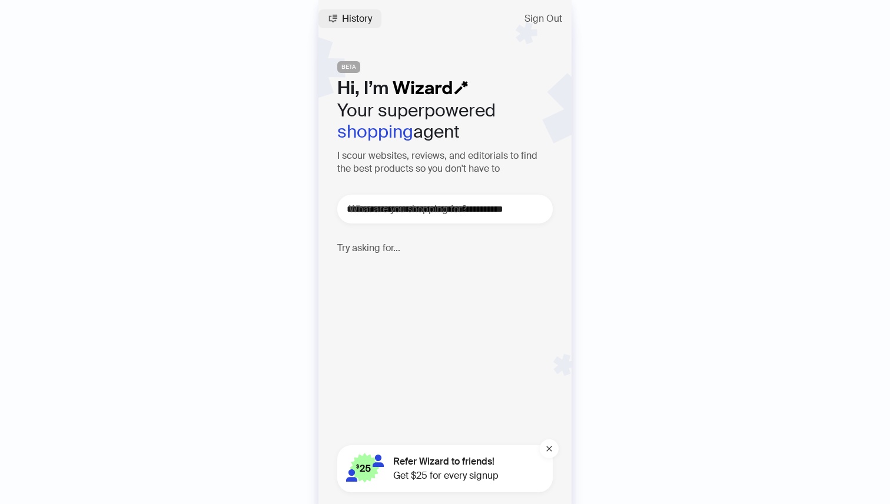
click at [356, 18] on span "History" at bounding box center [357, 18] width 30 height 9
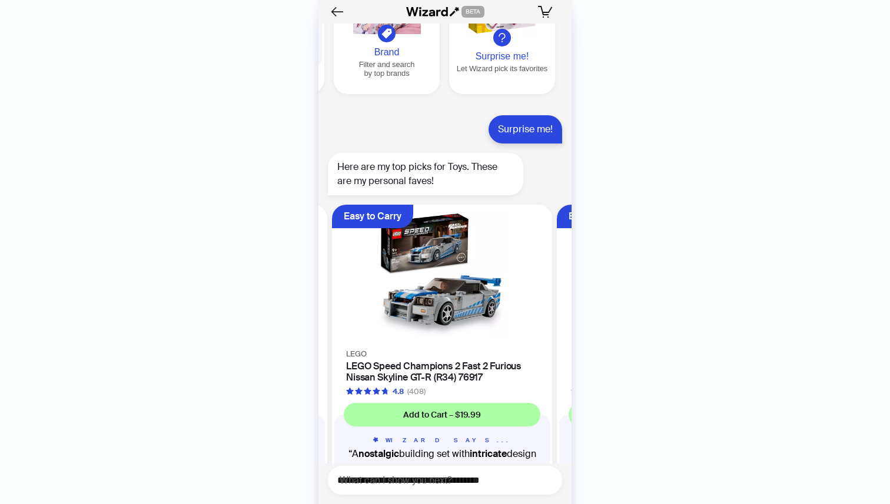
scroll to position [12417, 0]
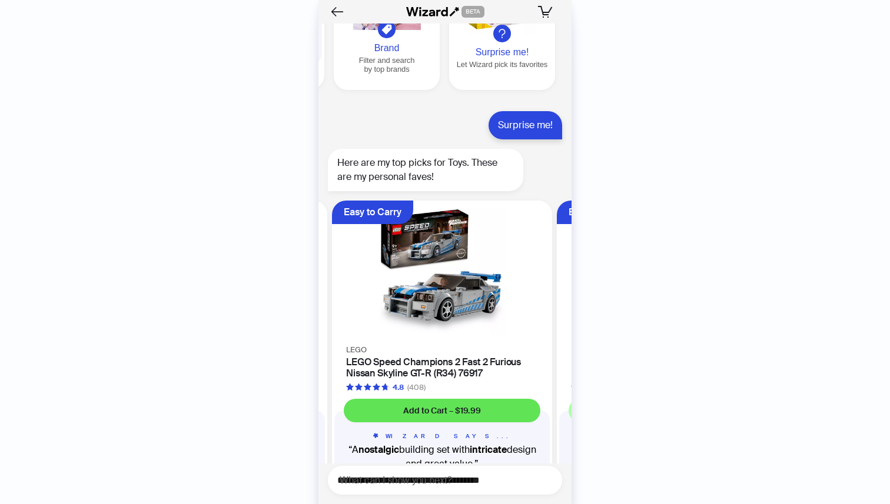
click at [429, 405] on span "Add to Cart – $19.99" at bounding box center [442, 410] width 78 height 11
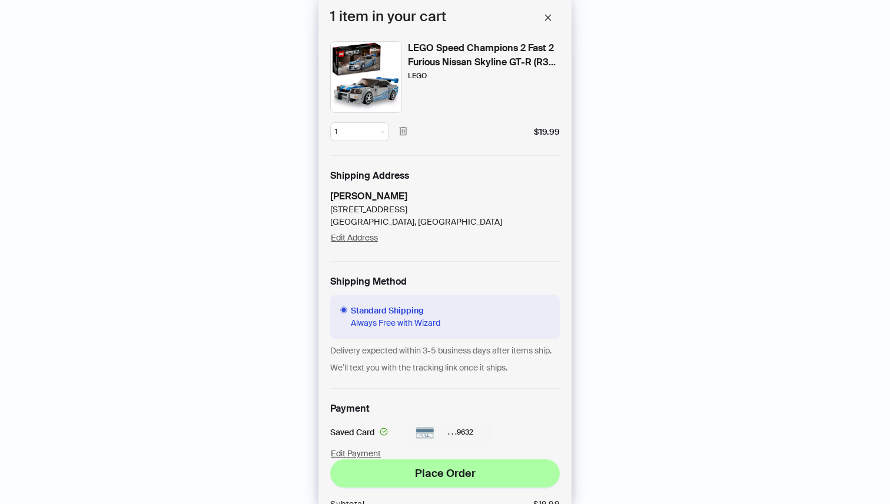
scroll to position [113, 0]
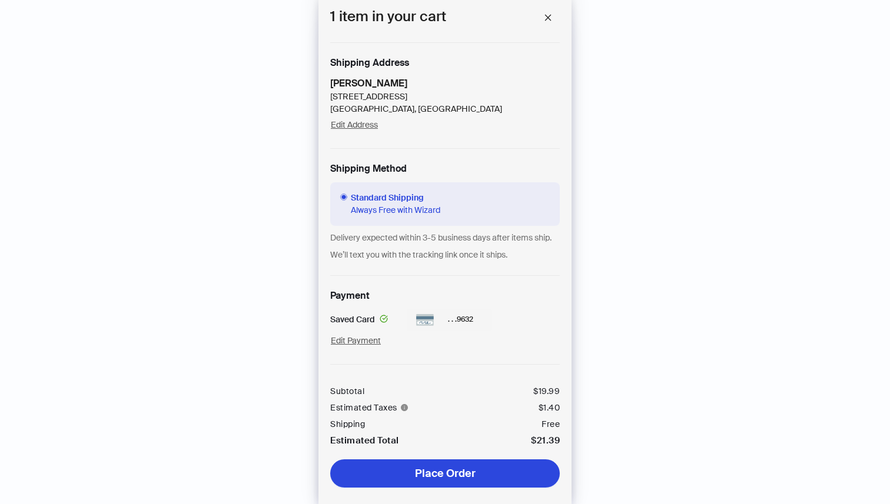
click at [427, 480] on span "Place Order" at bounding box center [445, 474] width 61 height 14
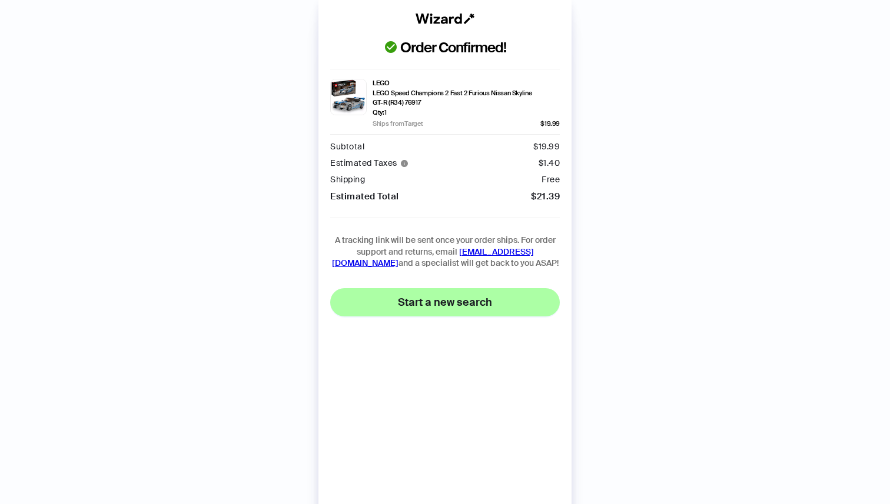
click at [449, 313] on button "Start a new search" at bounding box center [444, 302] width 229 height 28
